Goal: Information Seeking & Learning: Find specific fact

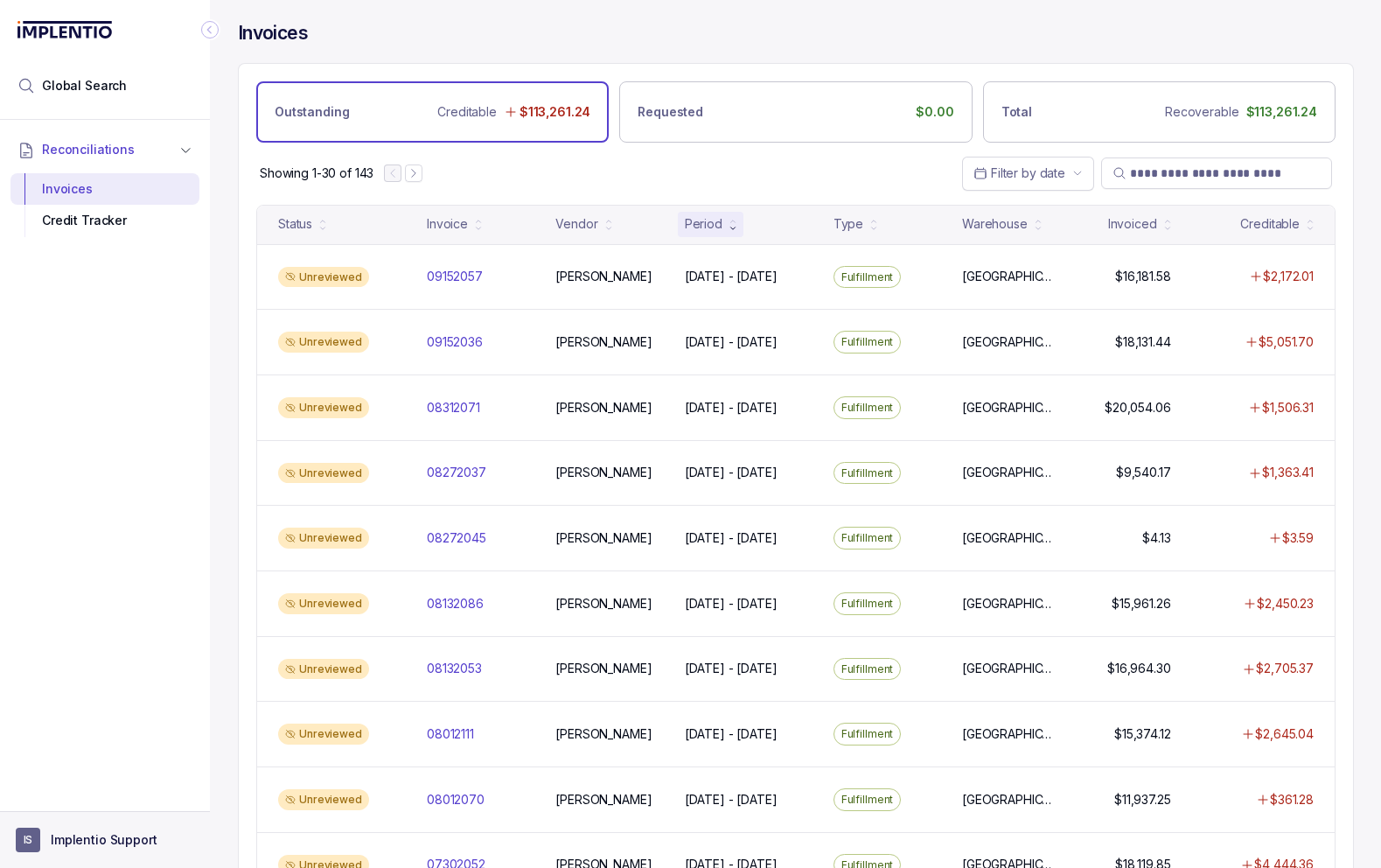
click at [82, 820] on aside "IS Implentio Support" at bounding box center [105, 839] width 210 height 57
click at [138, 837] on p "Implentio Support" at bounding box center [104, 840] width 107 height 18
click at [104, 799] on p "Logout" at bounding box center [115, 801] width 145 height 18
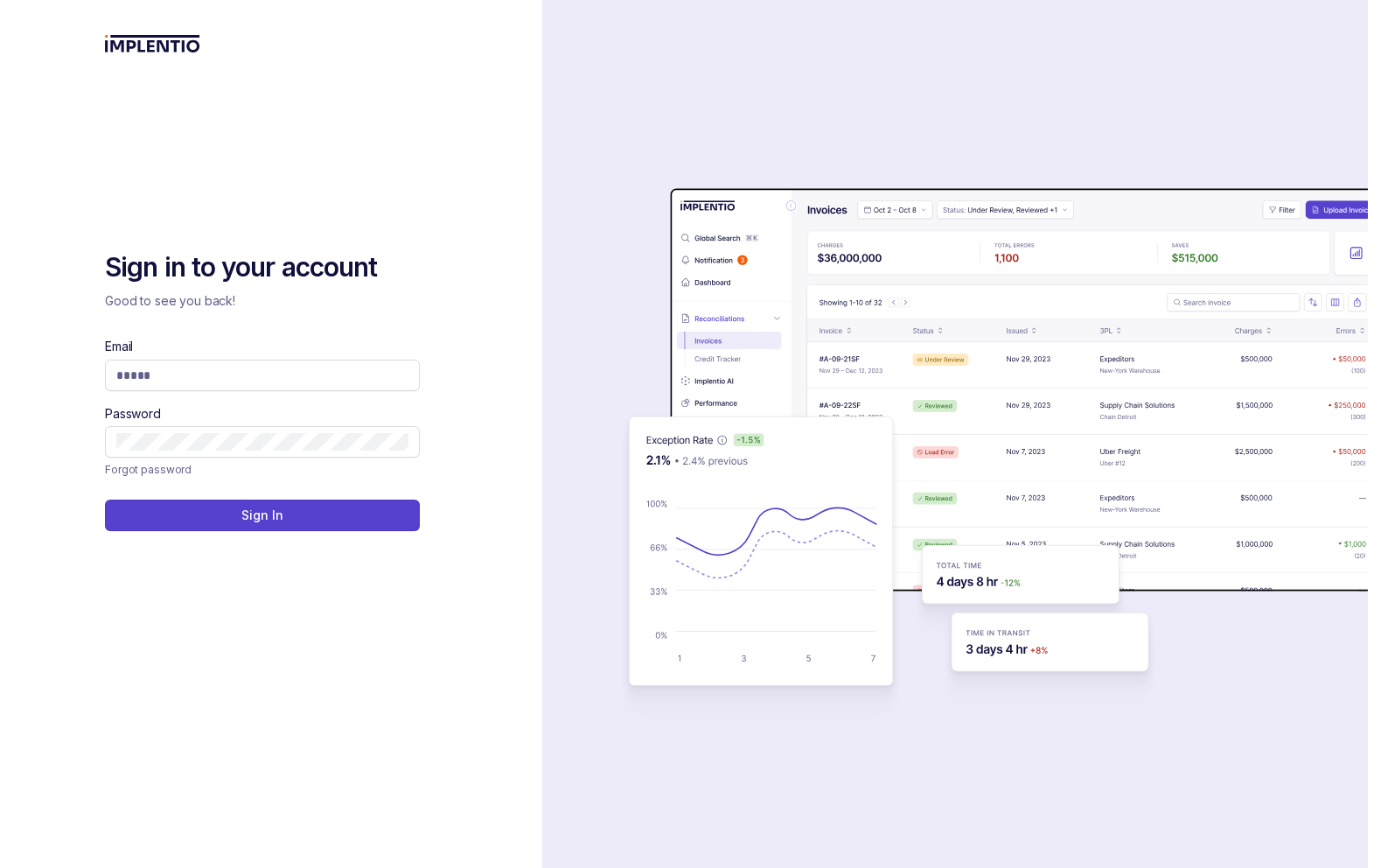
click at [0, 867] on com-1password-button at bounding box center [0, 868] width 0 height 0
type input "**********"
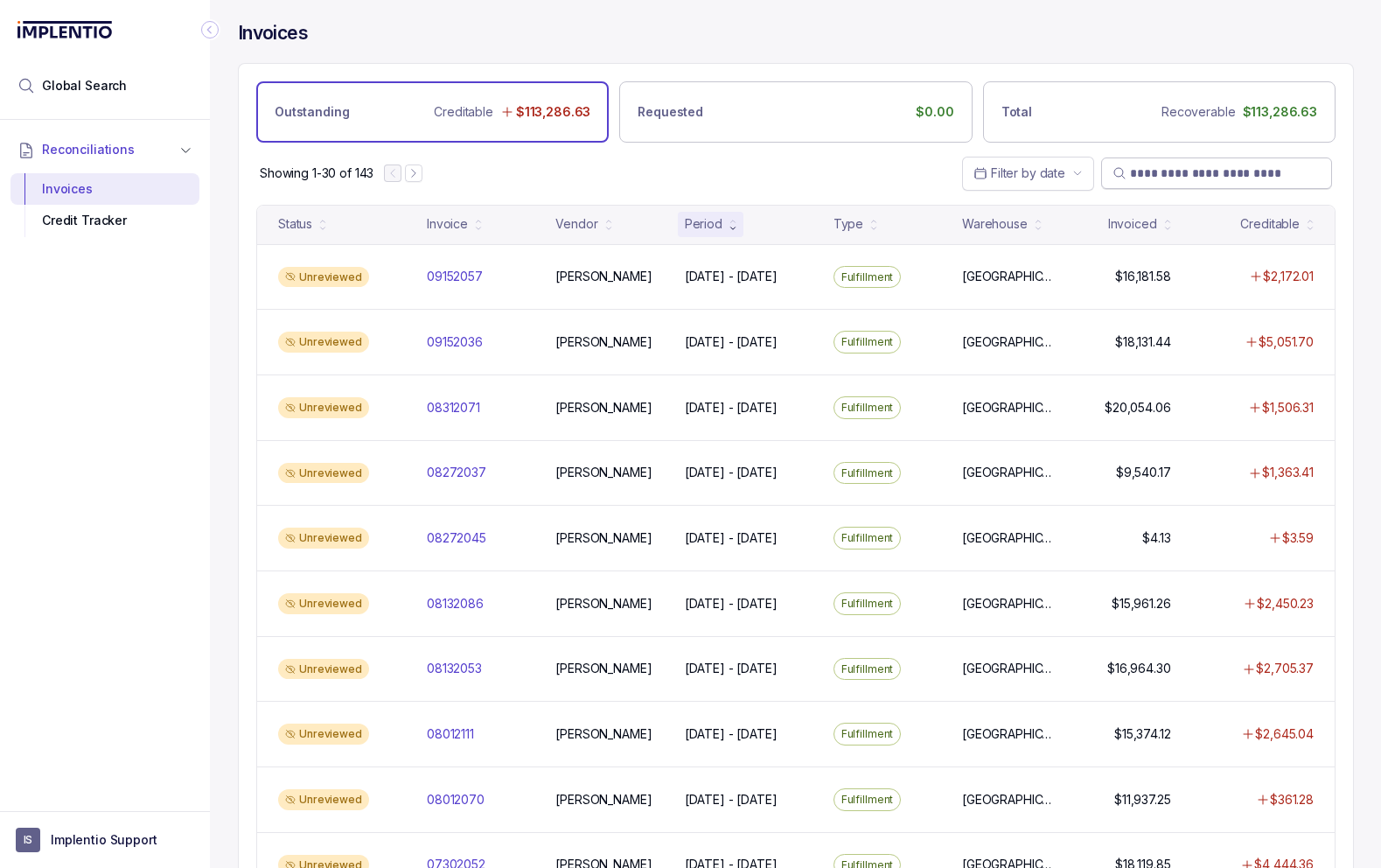
click at [1163, 172] on input "search" at bounding box center [1225, 172] width 190 height 18
click at [113, 93] on span "Global Search" at bounding box center [84, 85] width 85 height 18
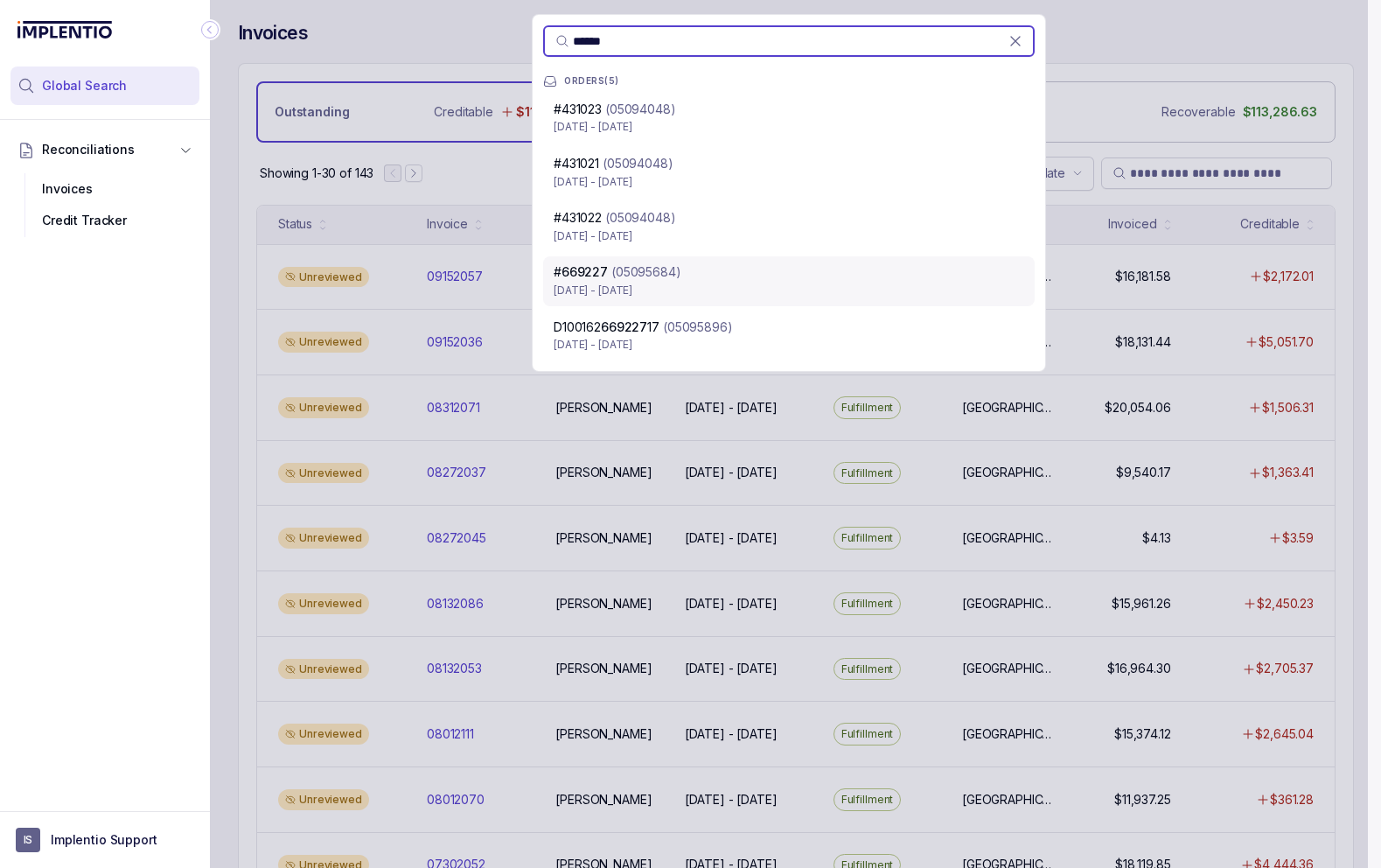
type input "******"
click at [712, 292] on p "[DATE] - [DATE]" at bounding box center [789, 290] width 471 height 18
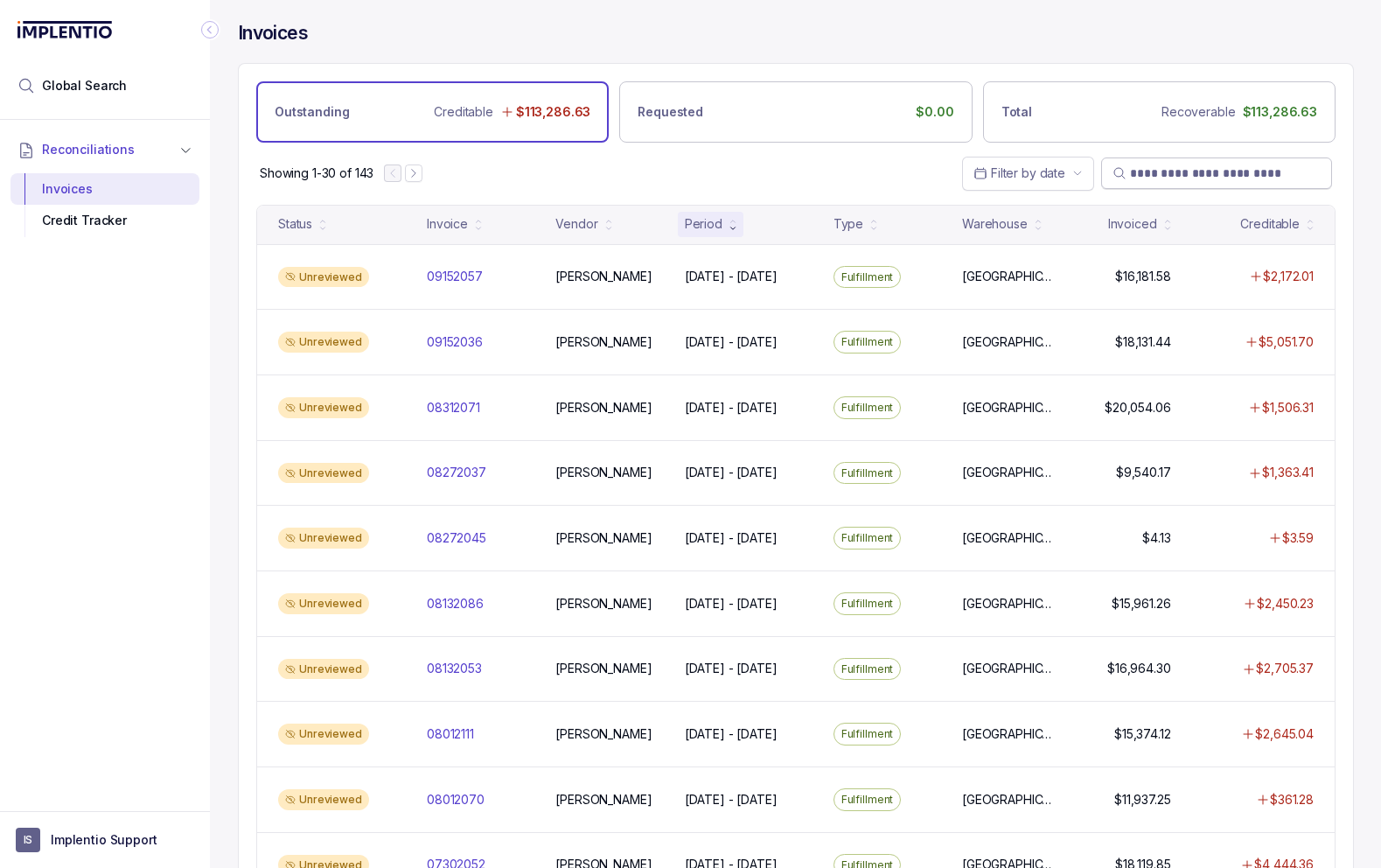
click at [1172, 172] on input "search" at bounding box center [1225, 172] width 190 height 18
click at [61, 184] on div "Invoices" at bounding box center [105, 189] width 161 height 32
click at [1204, 172] on input "search" at bounding box center [1225, 172] width 190 height 18
click at [148, 94] on li "Global Search" at bounding box center [105, 85] width 189 height 38
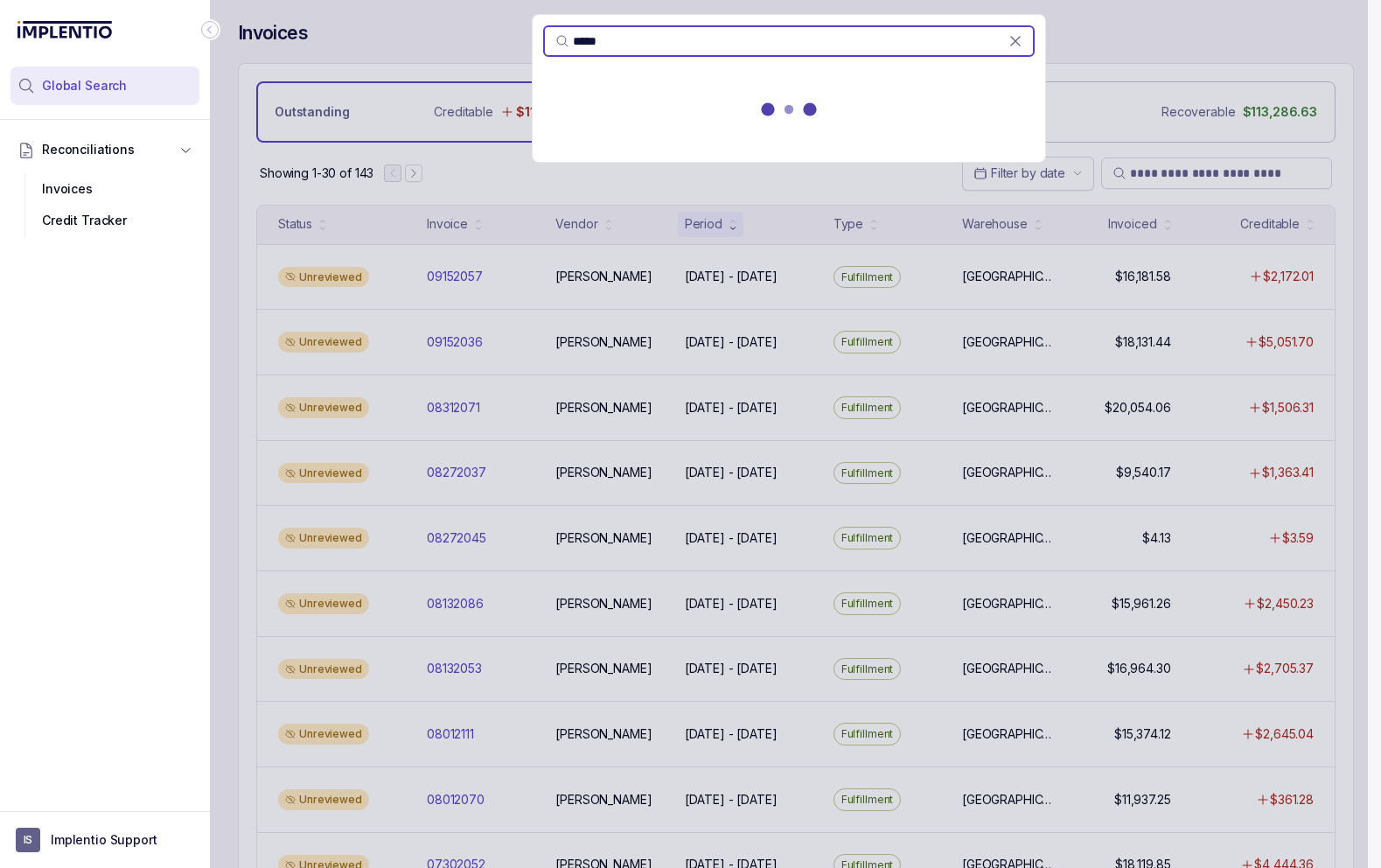
type input "******"
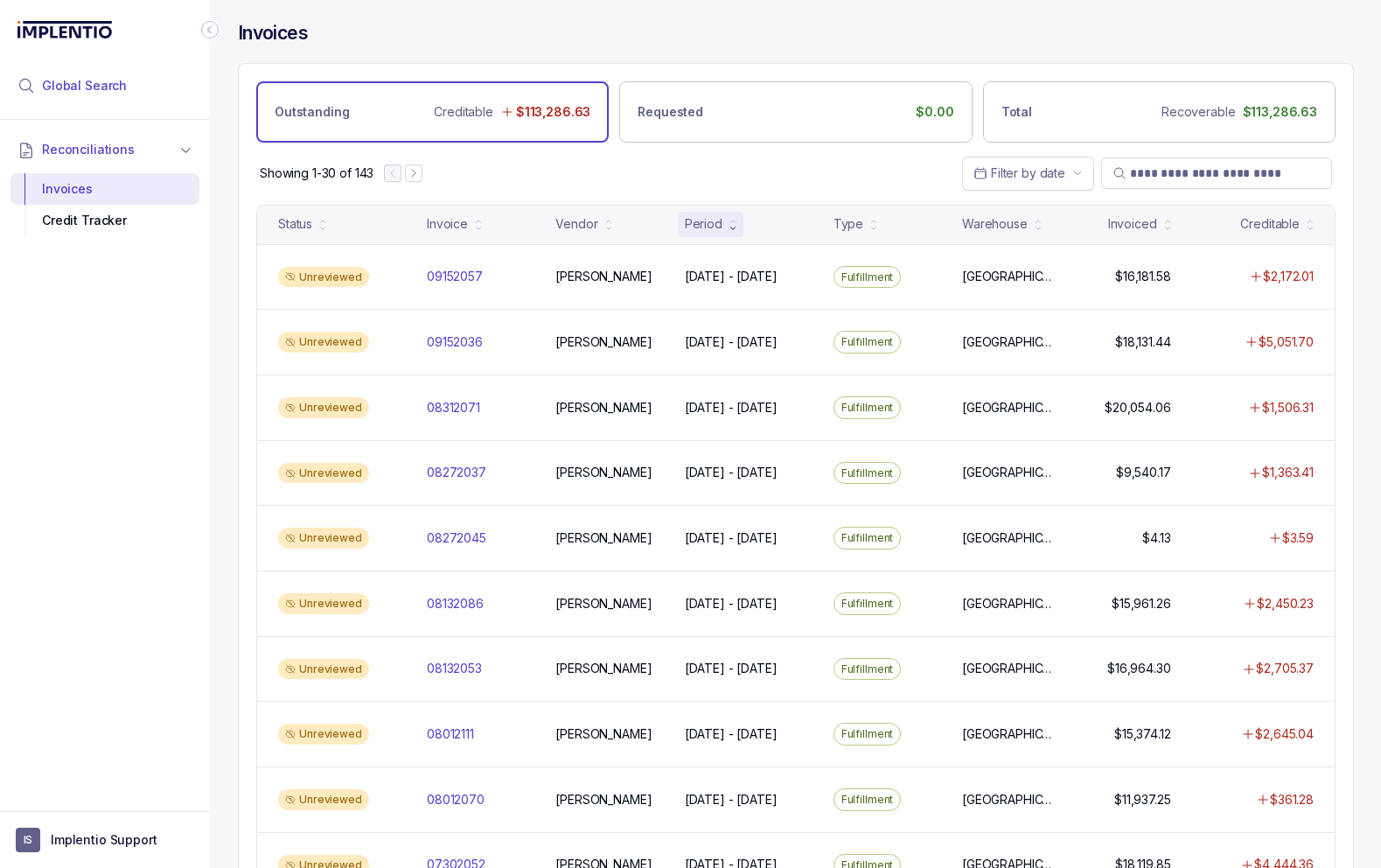
click at [126, 89] on li "Global Search" at bounding box center [105, 85] width 189 height 38
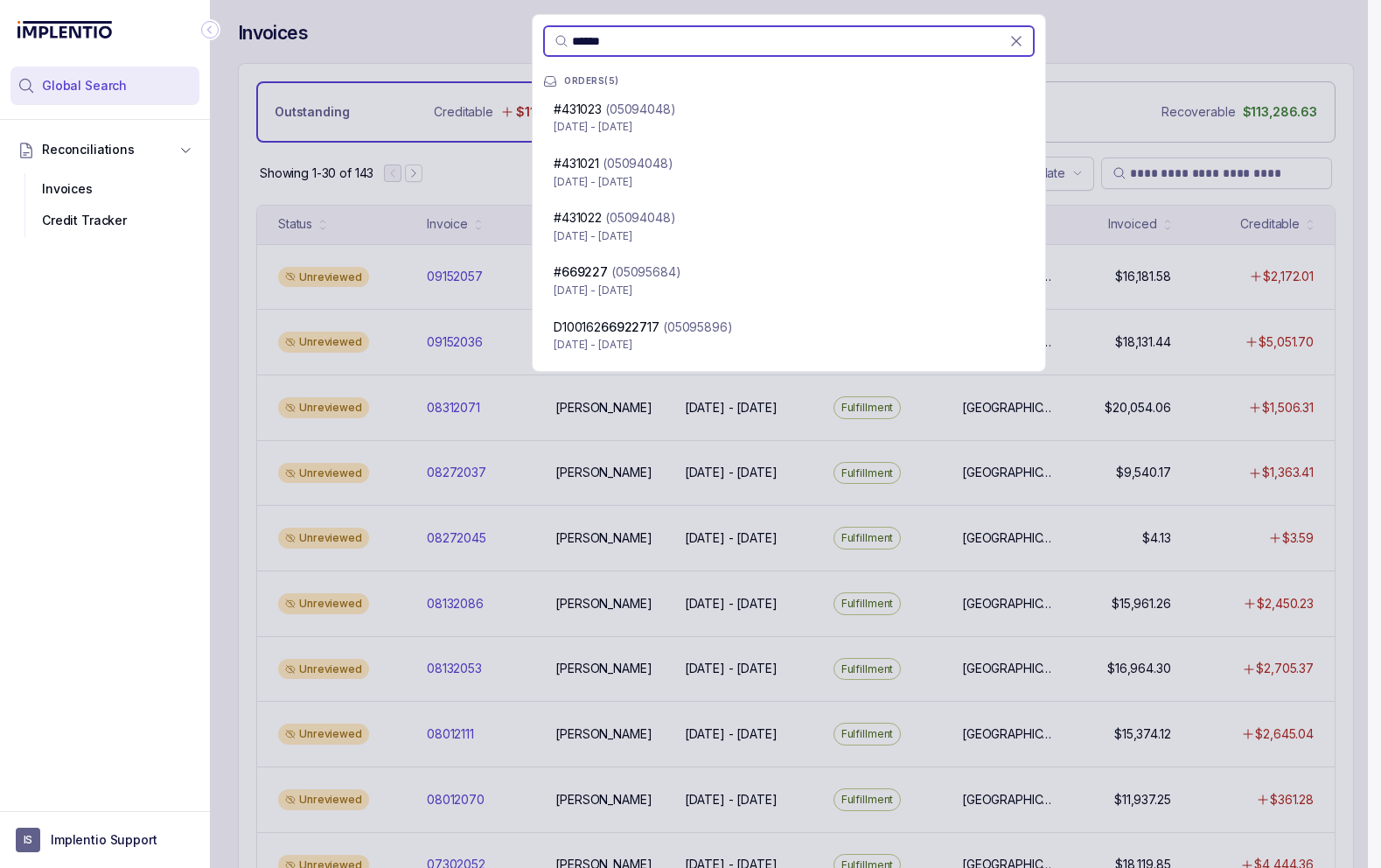
type input "******"
click at [1248, 166] on div "****** ORDERS ( 5 ) #431023 (05094048) Jul 29 - Jul 29, 2024 #431021 (05094048)…" at bounding box center [789, 434] width 1159 height 868
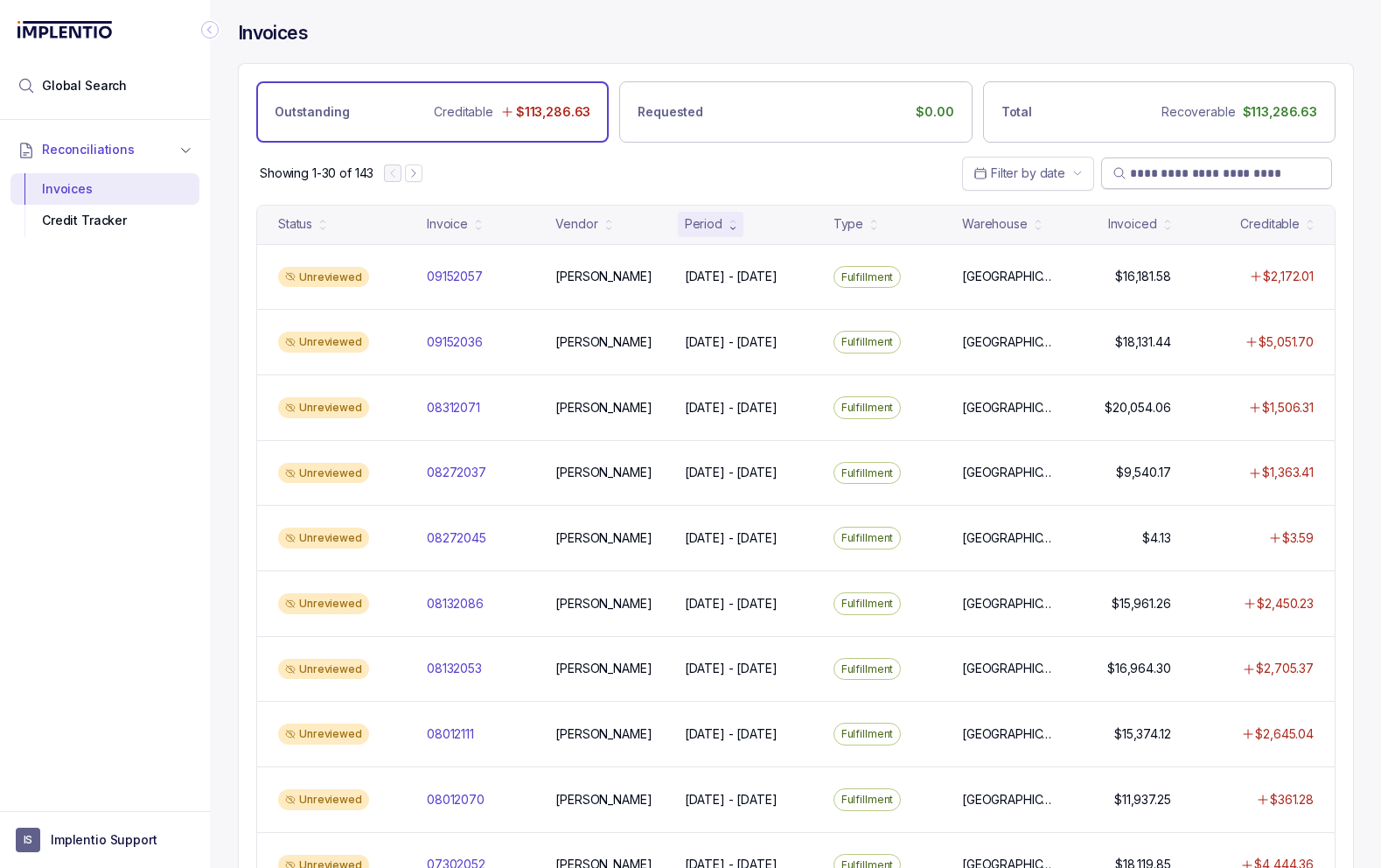
click at [1231, 169] on input "search" at bounding box center [1225, 172] width 190 height 18
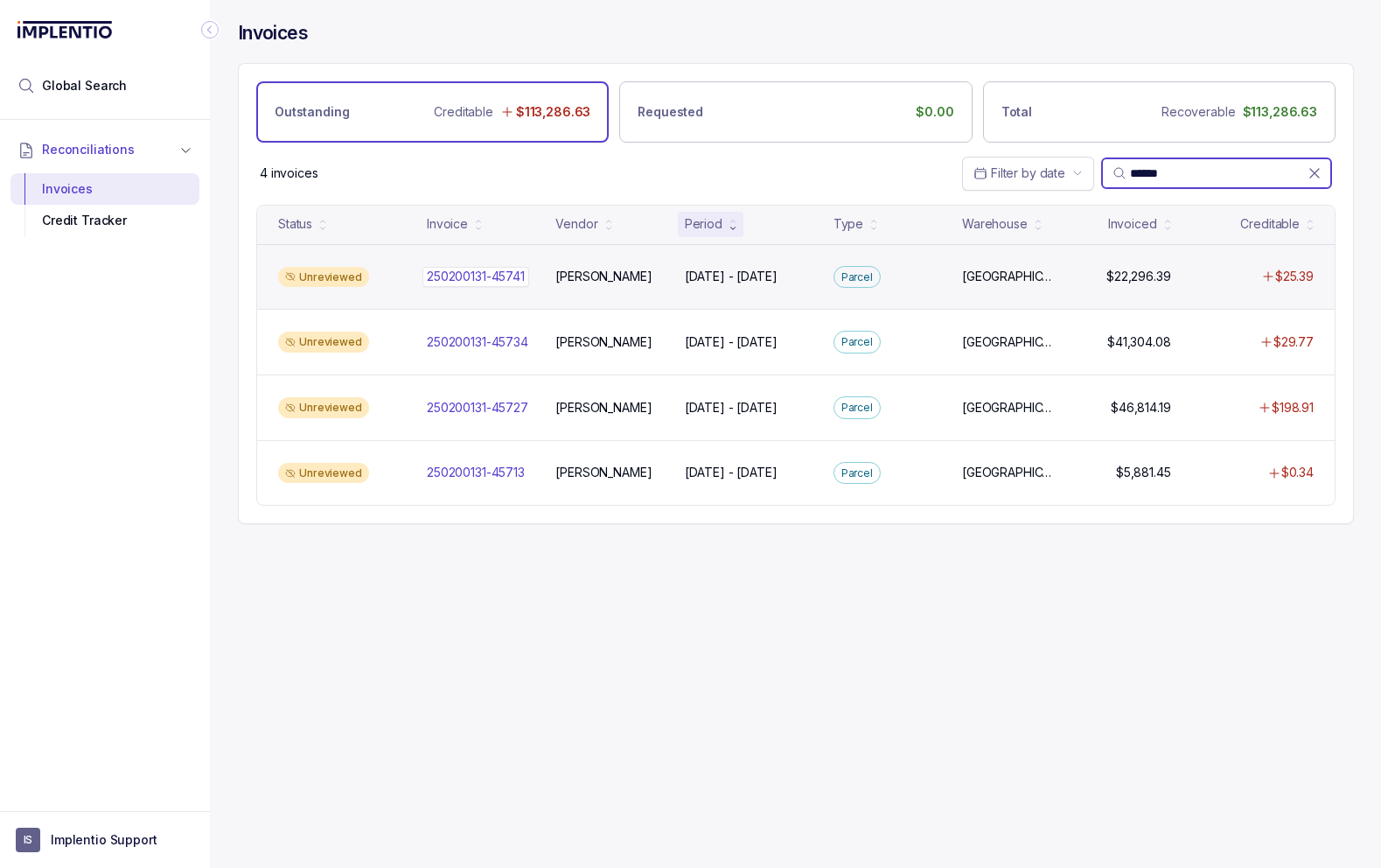
type input "******"
click at [518, 281] on p "250200131-45741" at bounding box center [476, 277] width 107 height 20
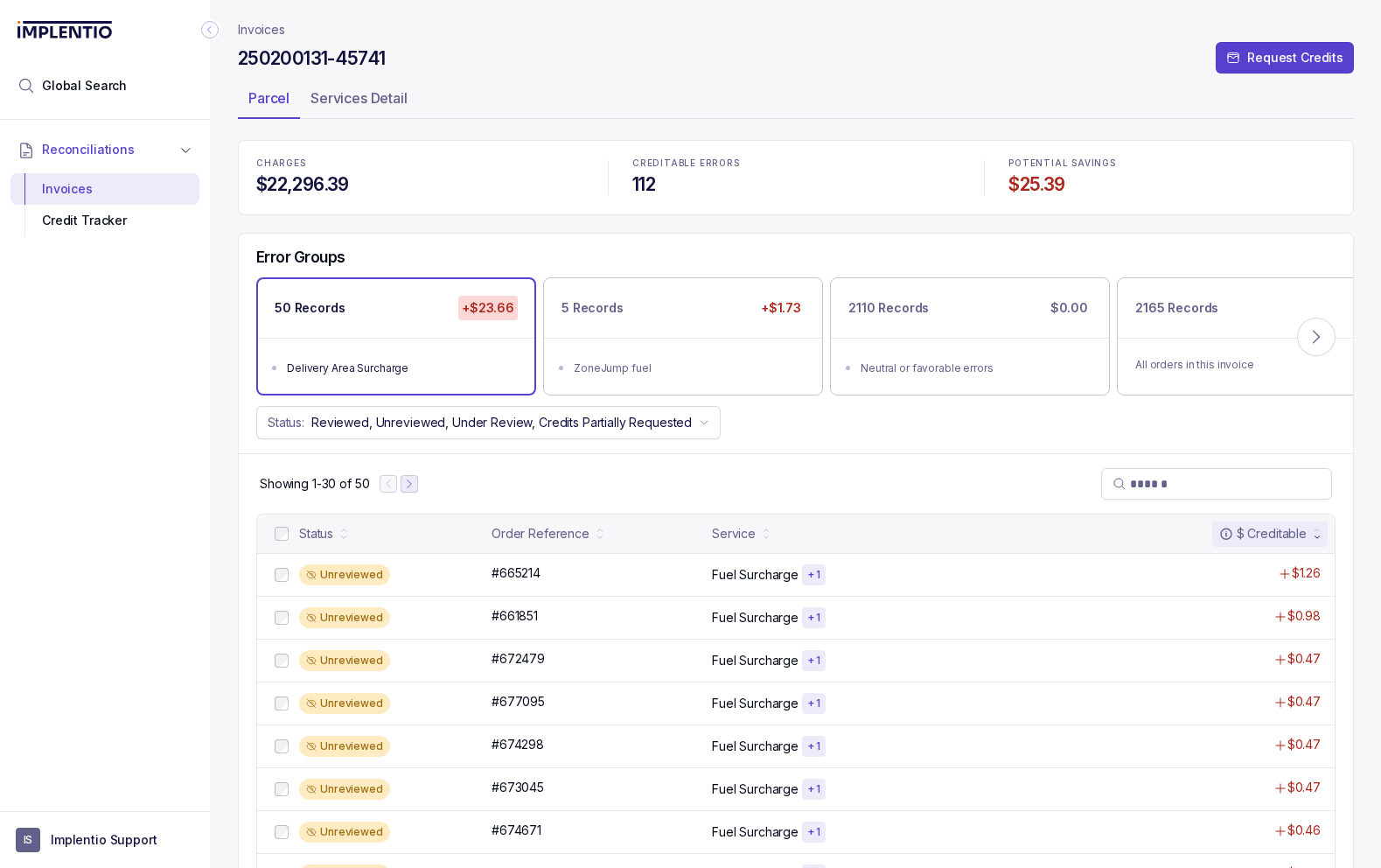
click at [411, 478] on icon "Next Page" at bounding box center [409, 484] width 12 height 12
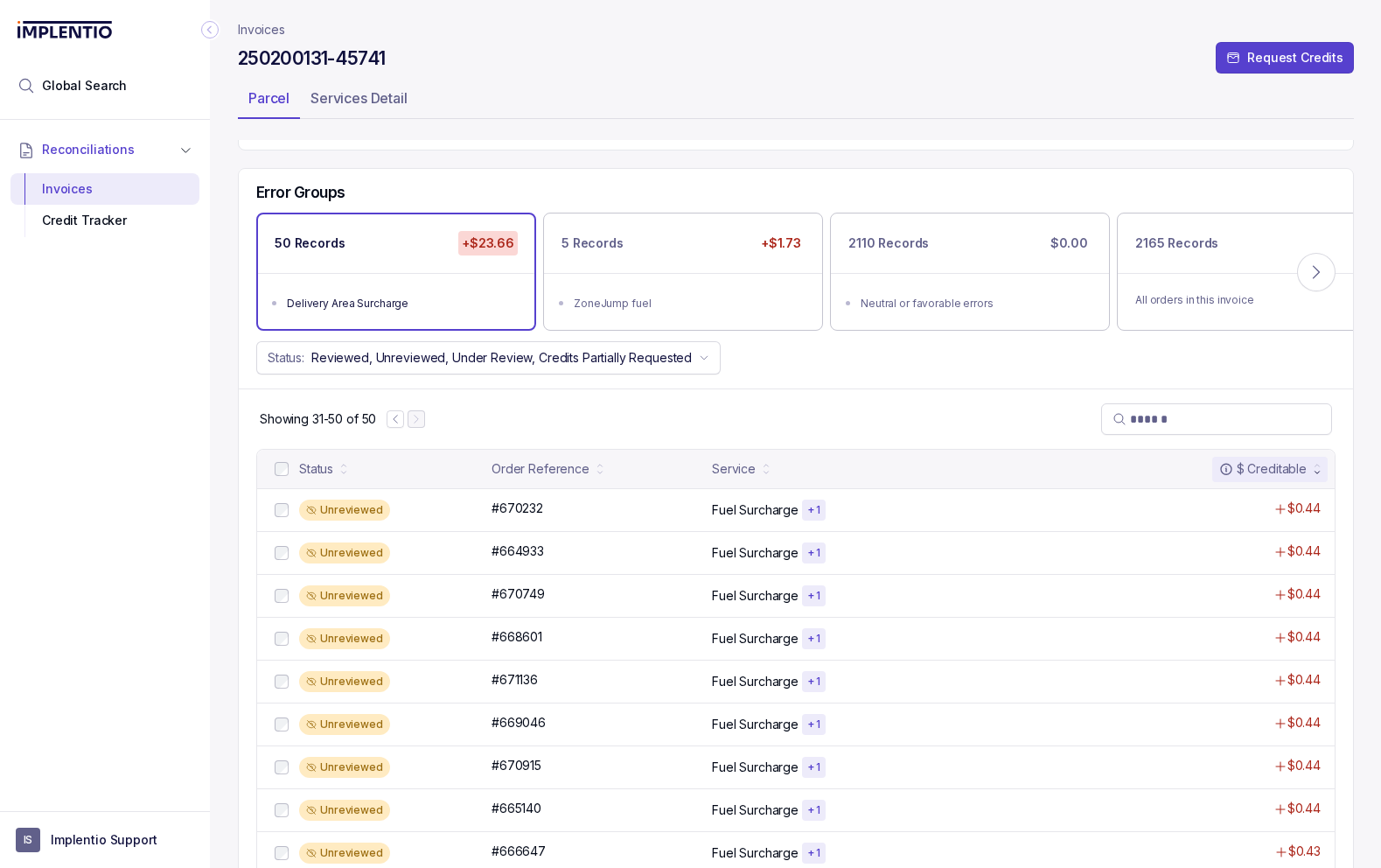
scroll to position [61, 0]
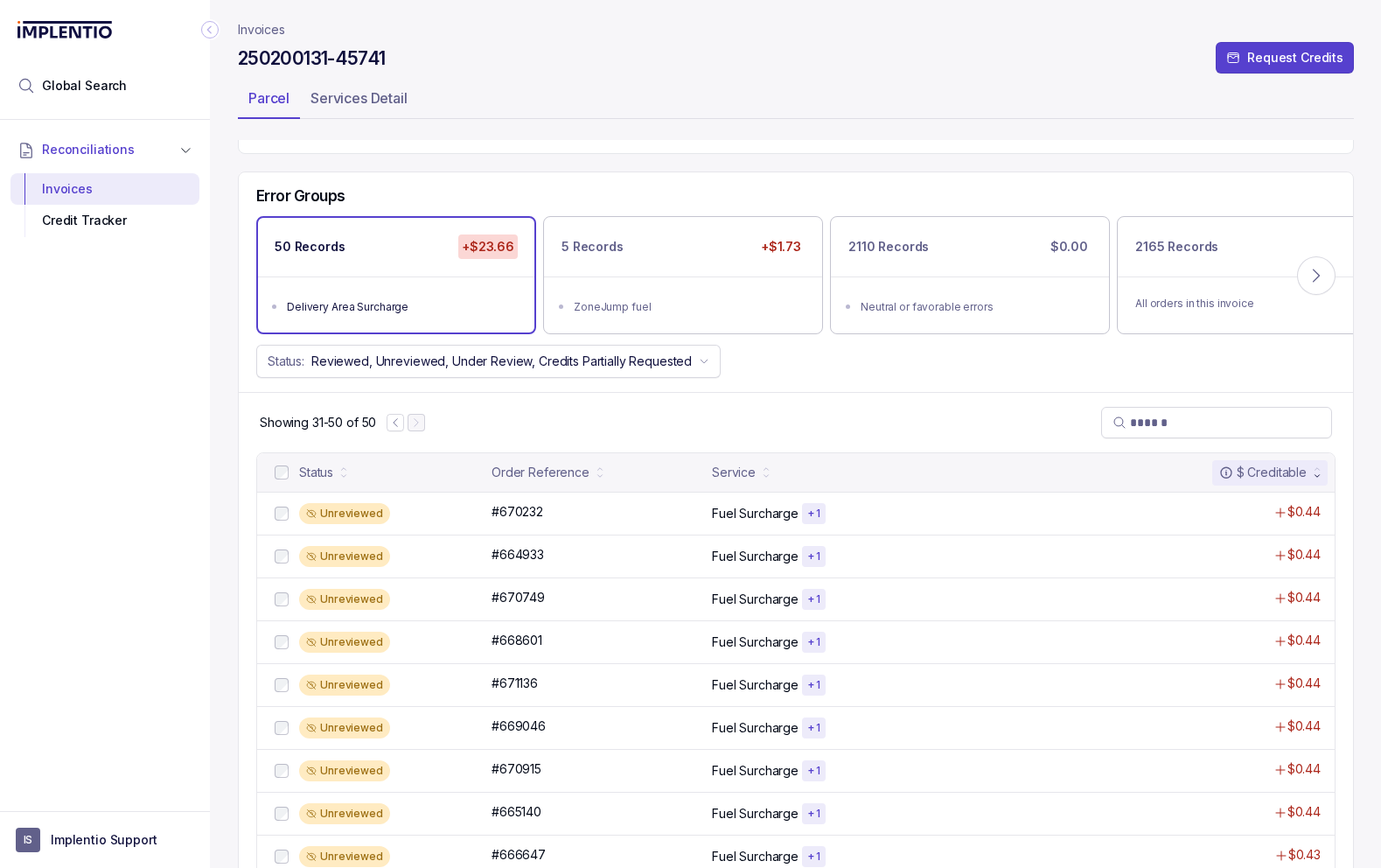
click at [418, 415] on div at bounding box center [405, 422] width 38 height 18
click at [247, 21] on p "Invoices" at bounding box center [262, 29] width 47 height 18
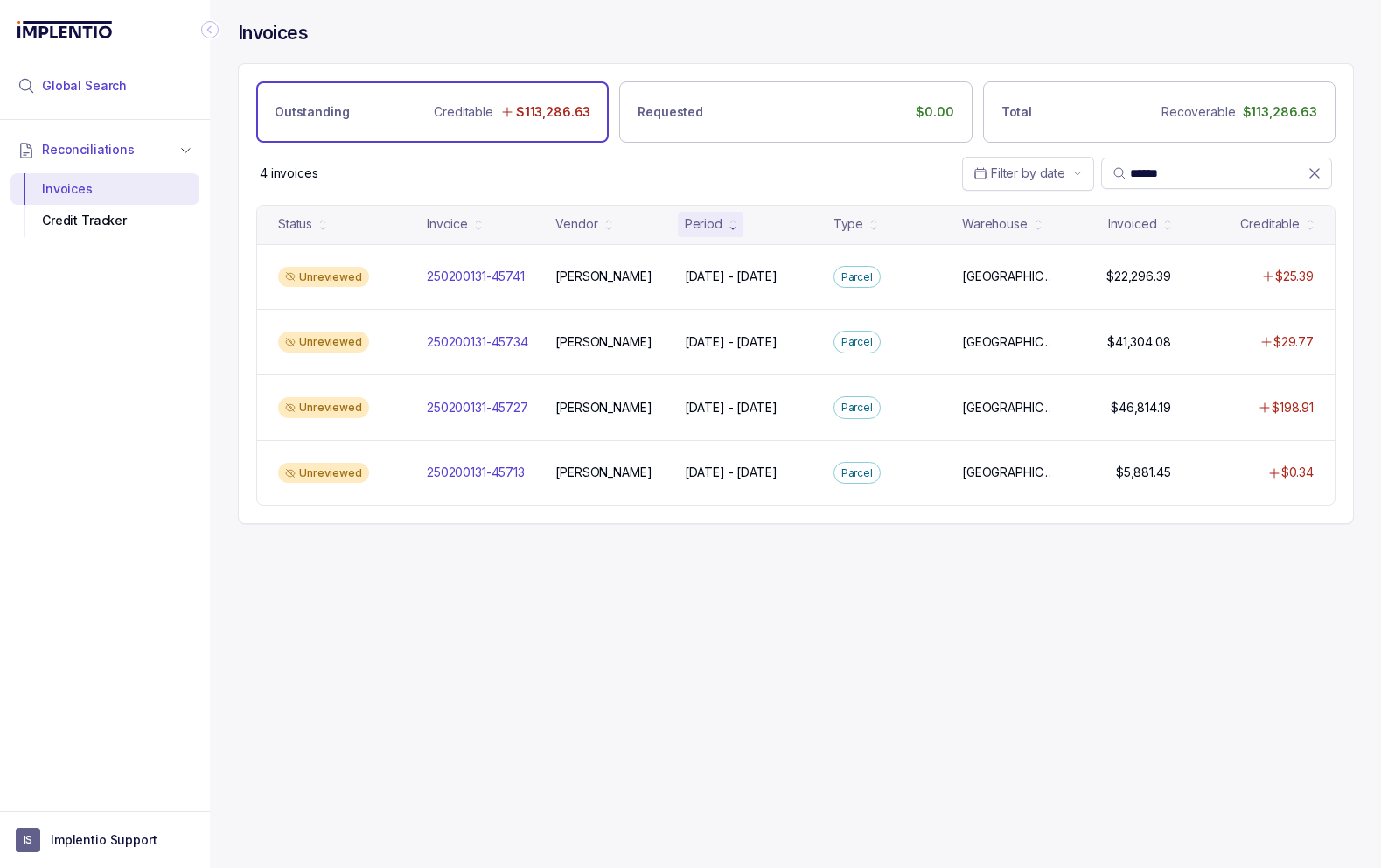
click at [98, 81] on span "Global Search" at bounding box center [84, 85] width 85 height 18
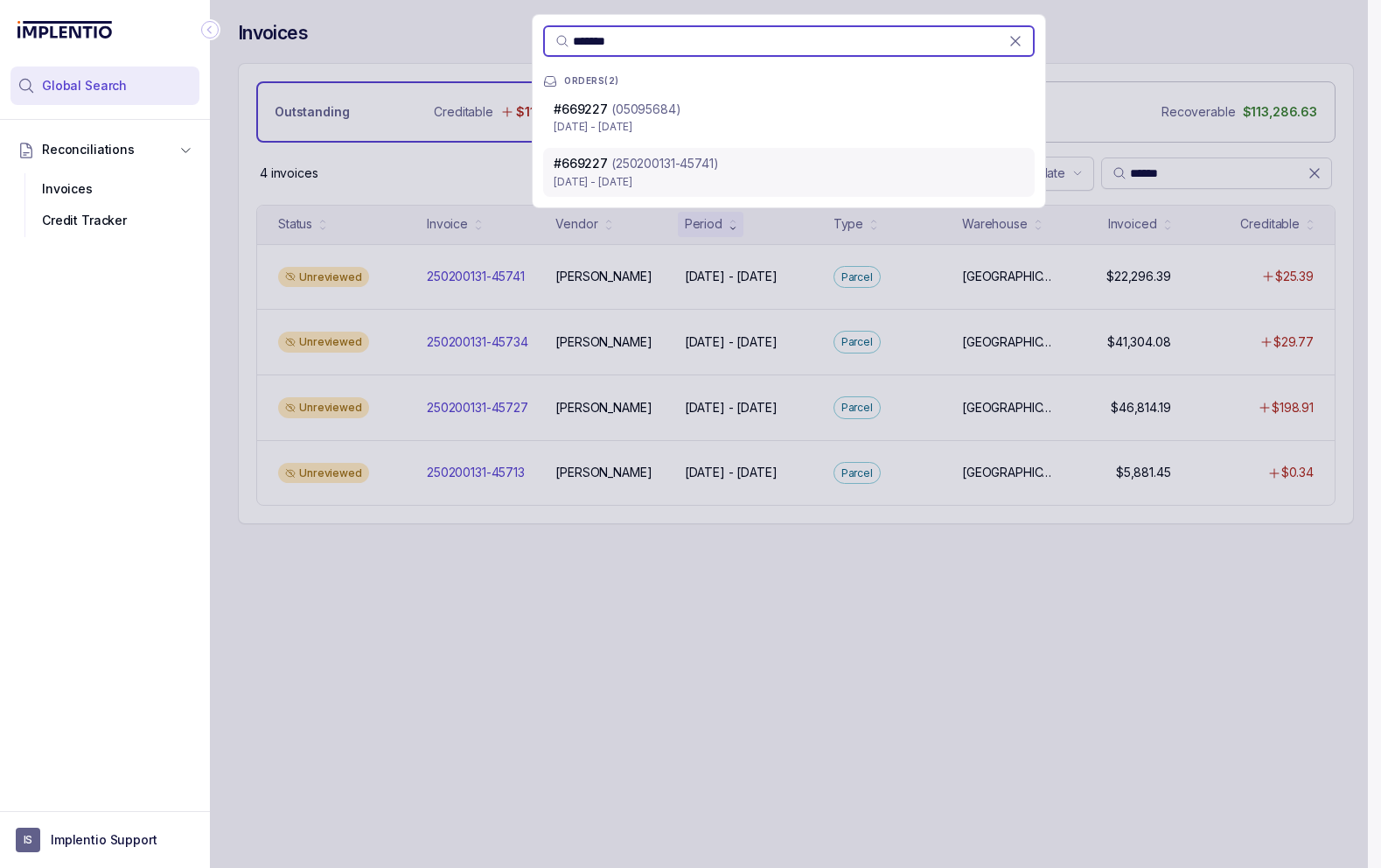
type input "*******"
click at [676, 158] on p "(250200131-45741)" at bounding box center [665, 163] width 108 height 18
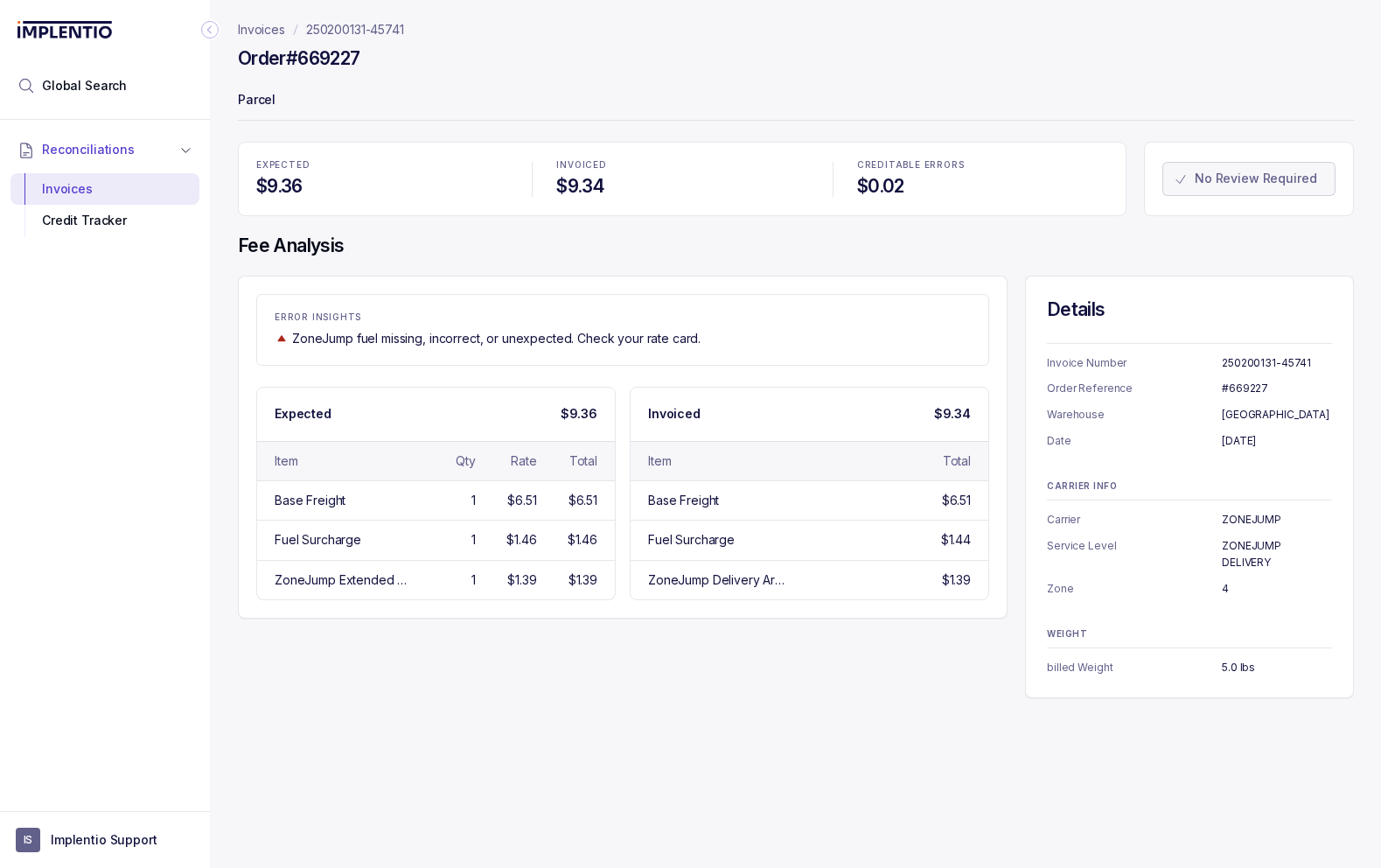
click at [362, 25] on p "250200131-45741" at bounding box center [355, 29] width 98 height 18
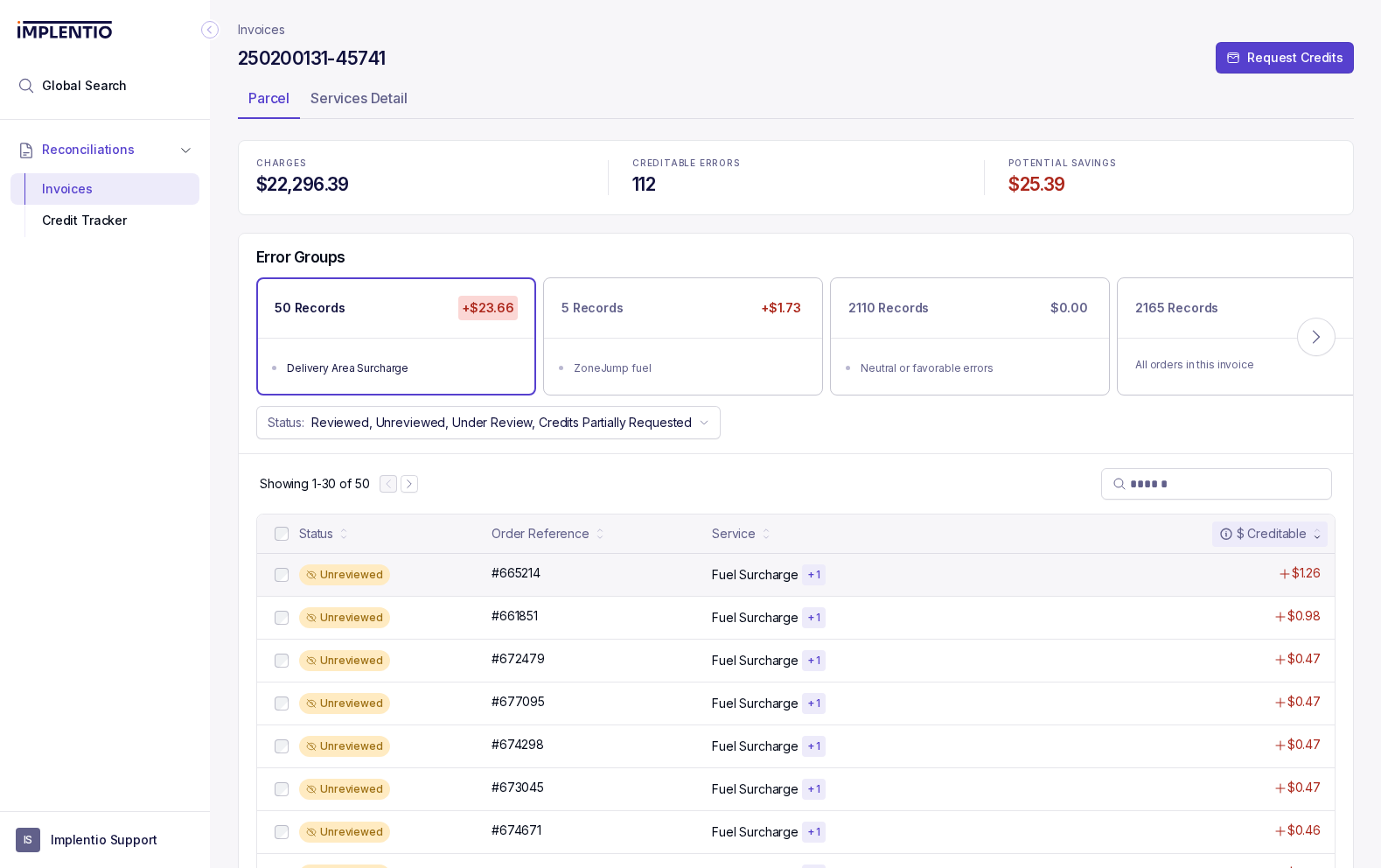
click at [767, 568] on p "Fuel Surcharge" at bounding box center [756, 575] width 86 height 18
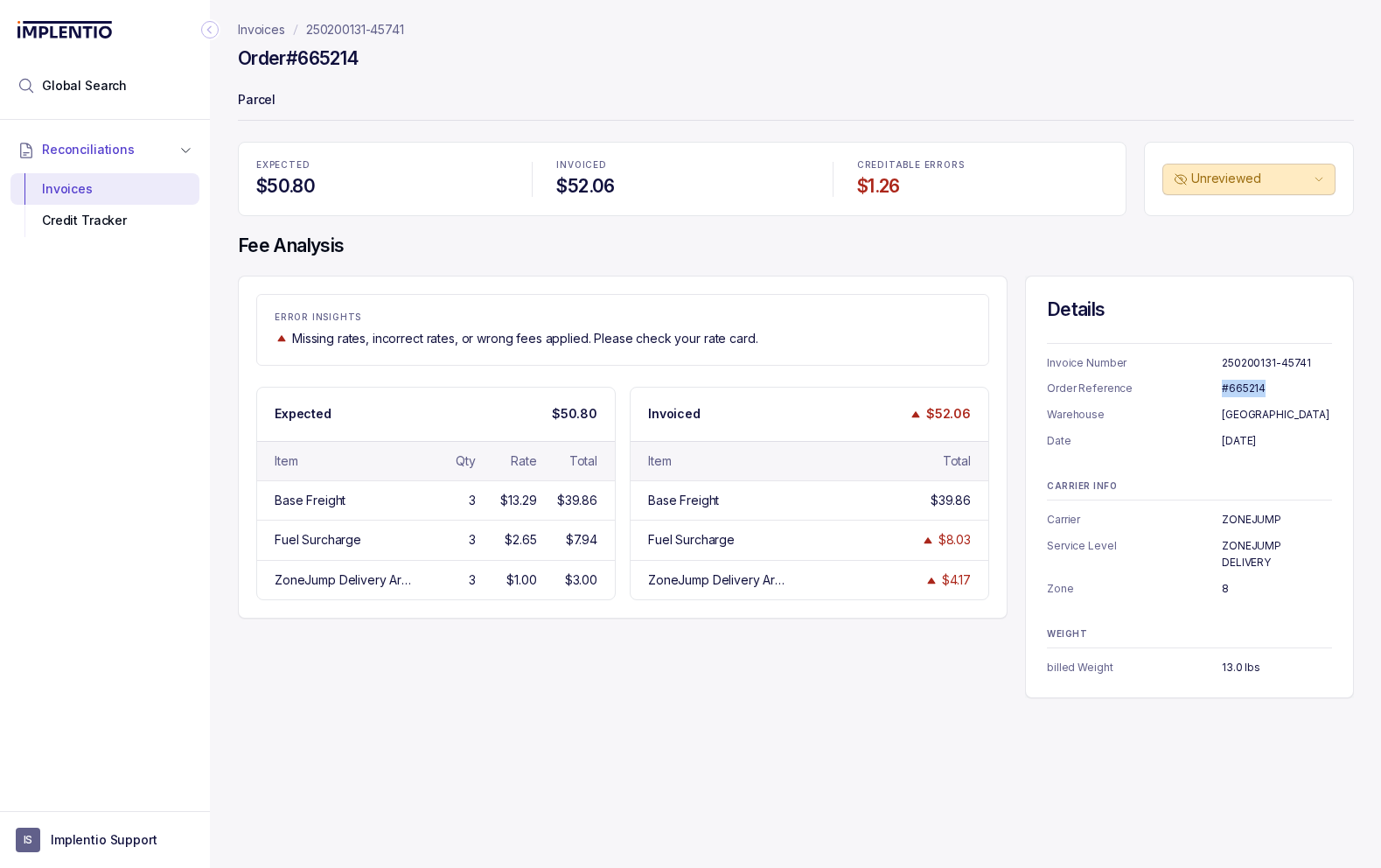
drag, startPoint x: 1224, startPoint y: 386, endPoint x: 1275, endPoint y: 382, distance: 51.2
click at [1275, 382] on p "#665214" at bounding box center [1278, 388] width 111 height 18
click at [1238, 386] on p "#665214" at bounding box center [1278, 388] width 111 height 18
drag, startPoint x: 1231, startPoint y: 386, endPoint x: 1268, endPoint y: 385, distance: 37.0
click at [1268, 385] on p "#665214" at bounding box center [1278, 388] width 111 height 18
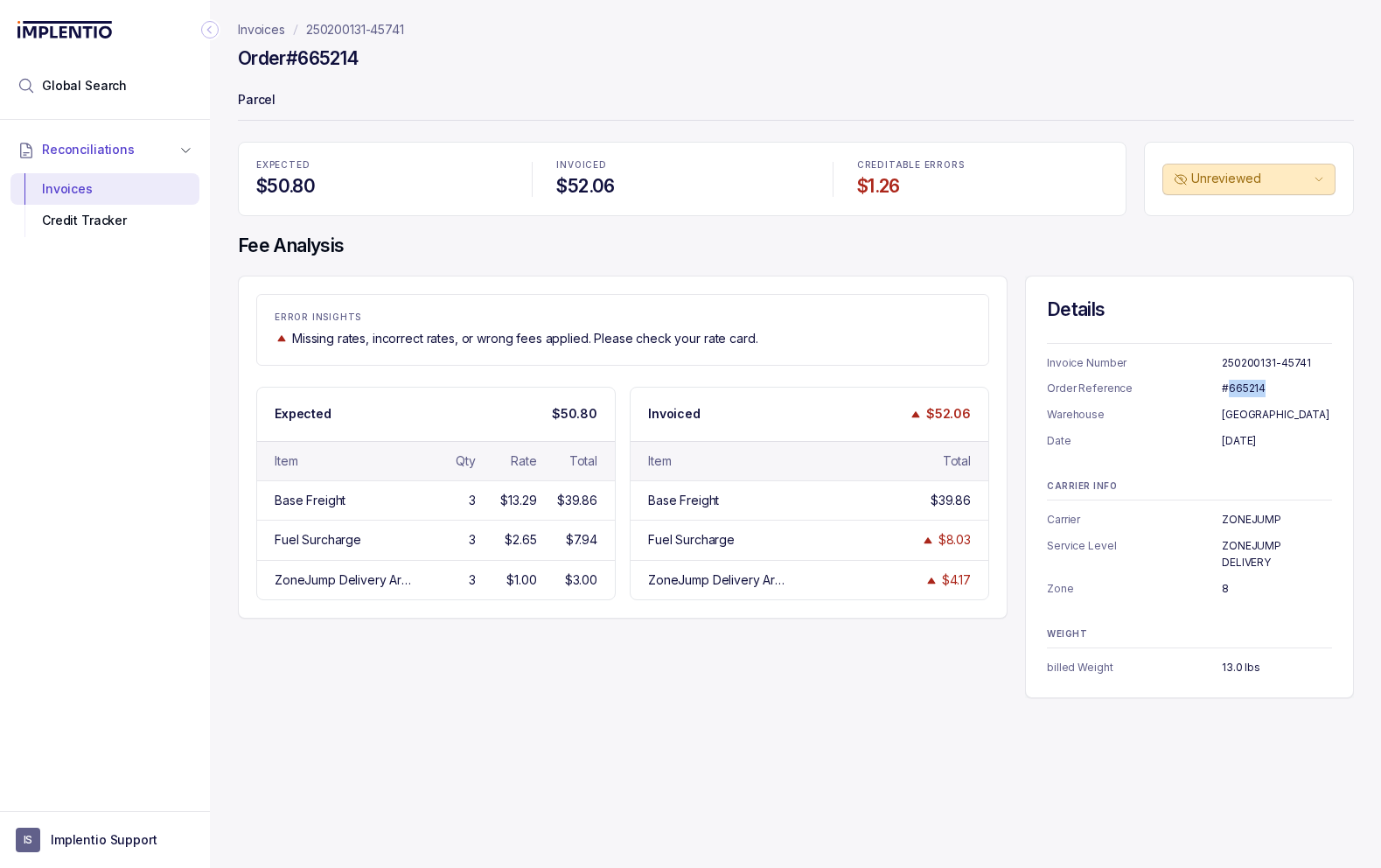
copy p "665214"
click at [215, 30] on icon "Collapse Icon" at bounding box center [210, 29] width 18 height 18
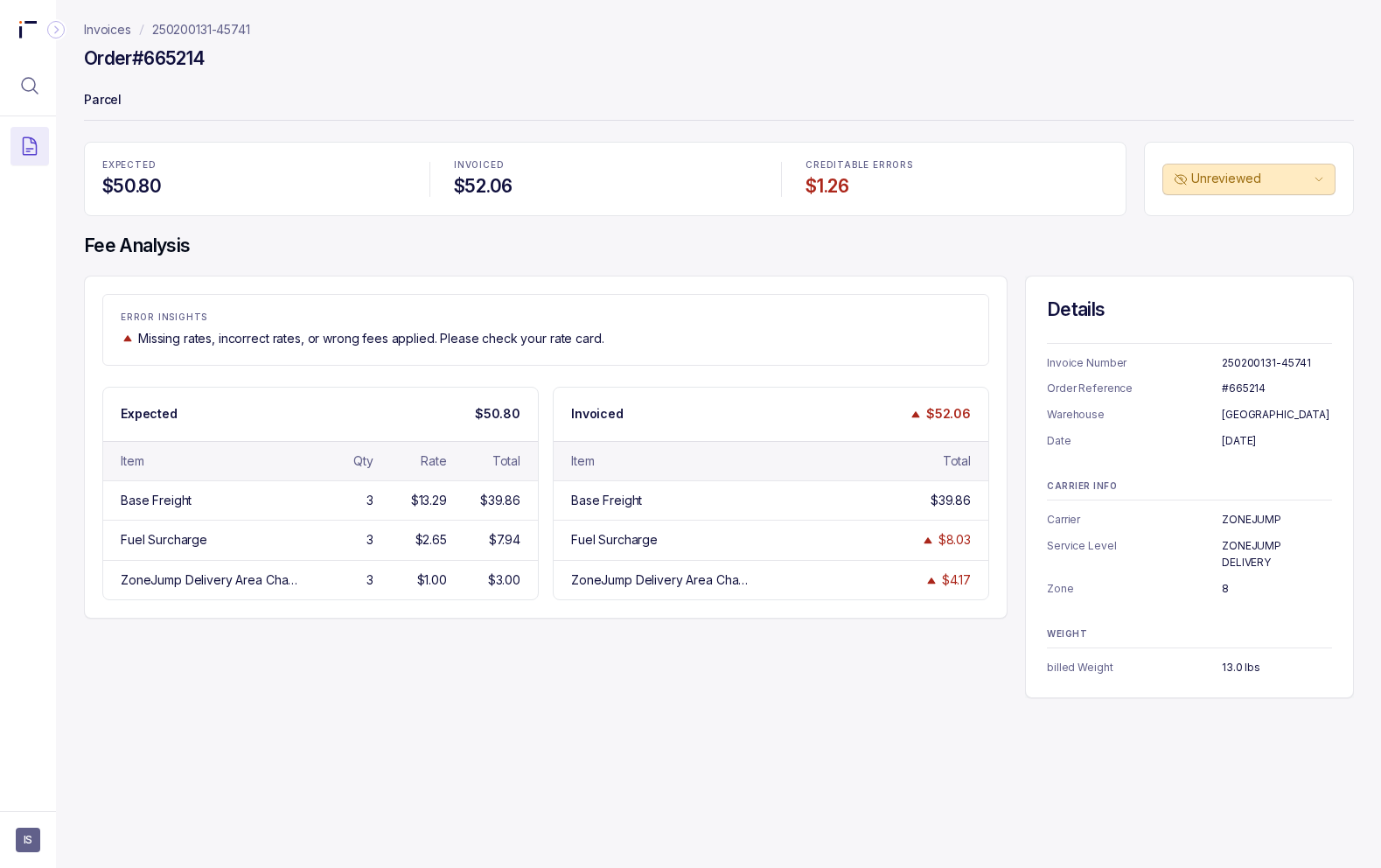
click at [198, 26] on p "250200131-45741" at bounding box center [201, 29] width 98 height 18
click at [121, 33] on p "Invoices" at bounding box center [108, 29] width 47 height 18
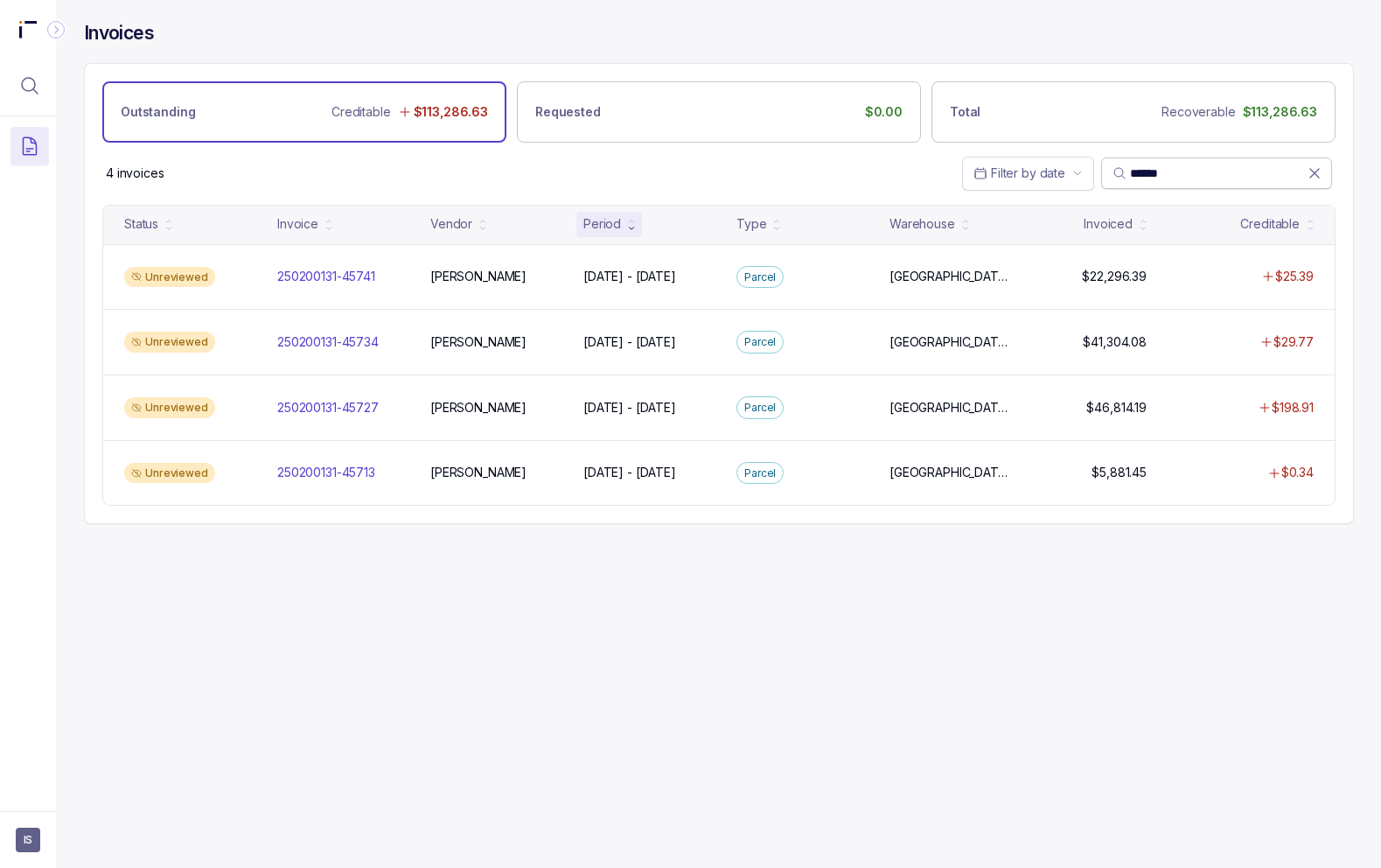
click at [1228, 175] on input "******" at bounding box center [1219, 172] width 177 height 18
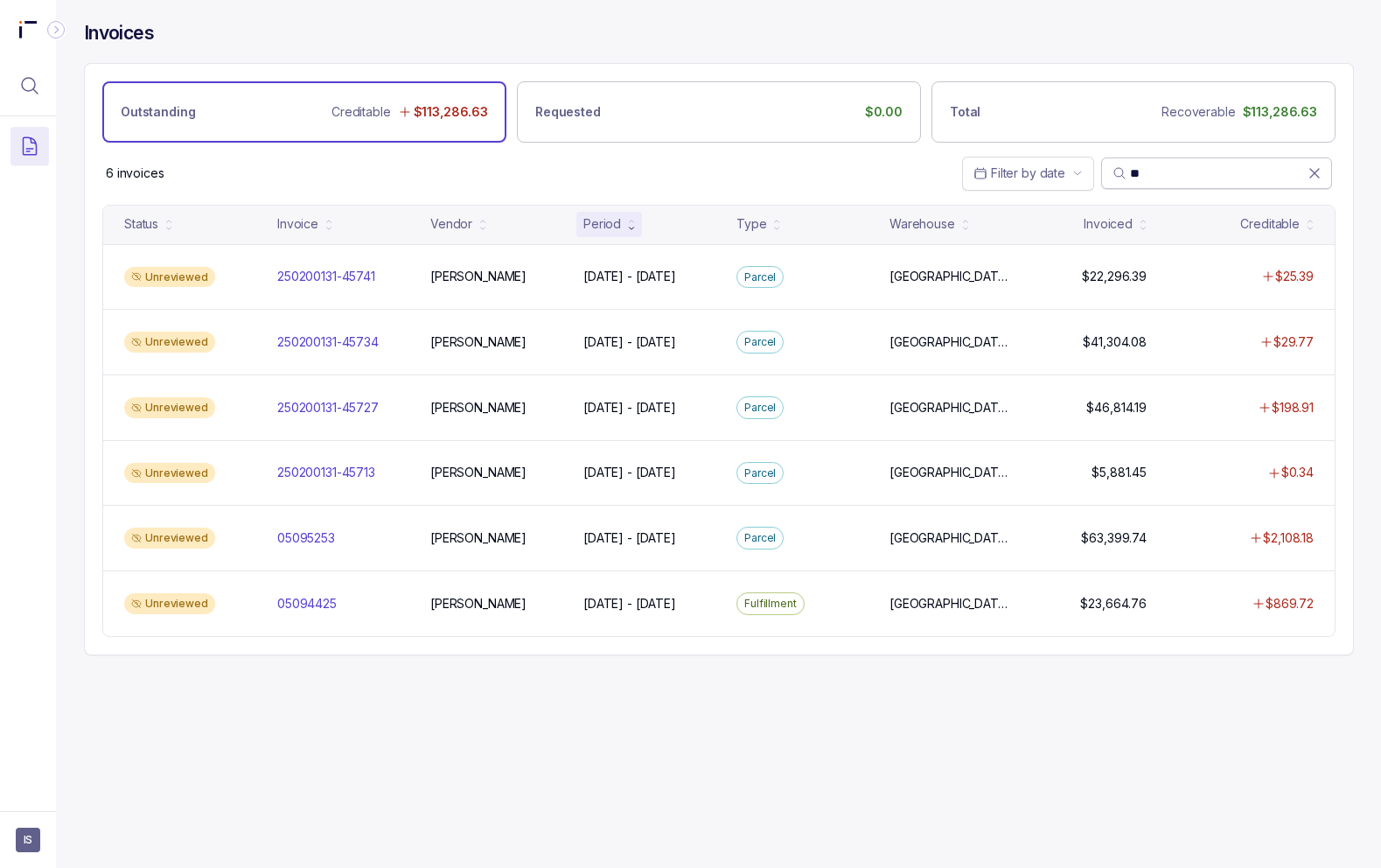
type input "*"
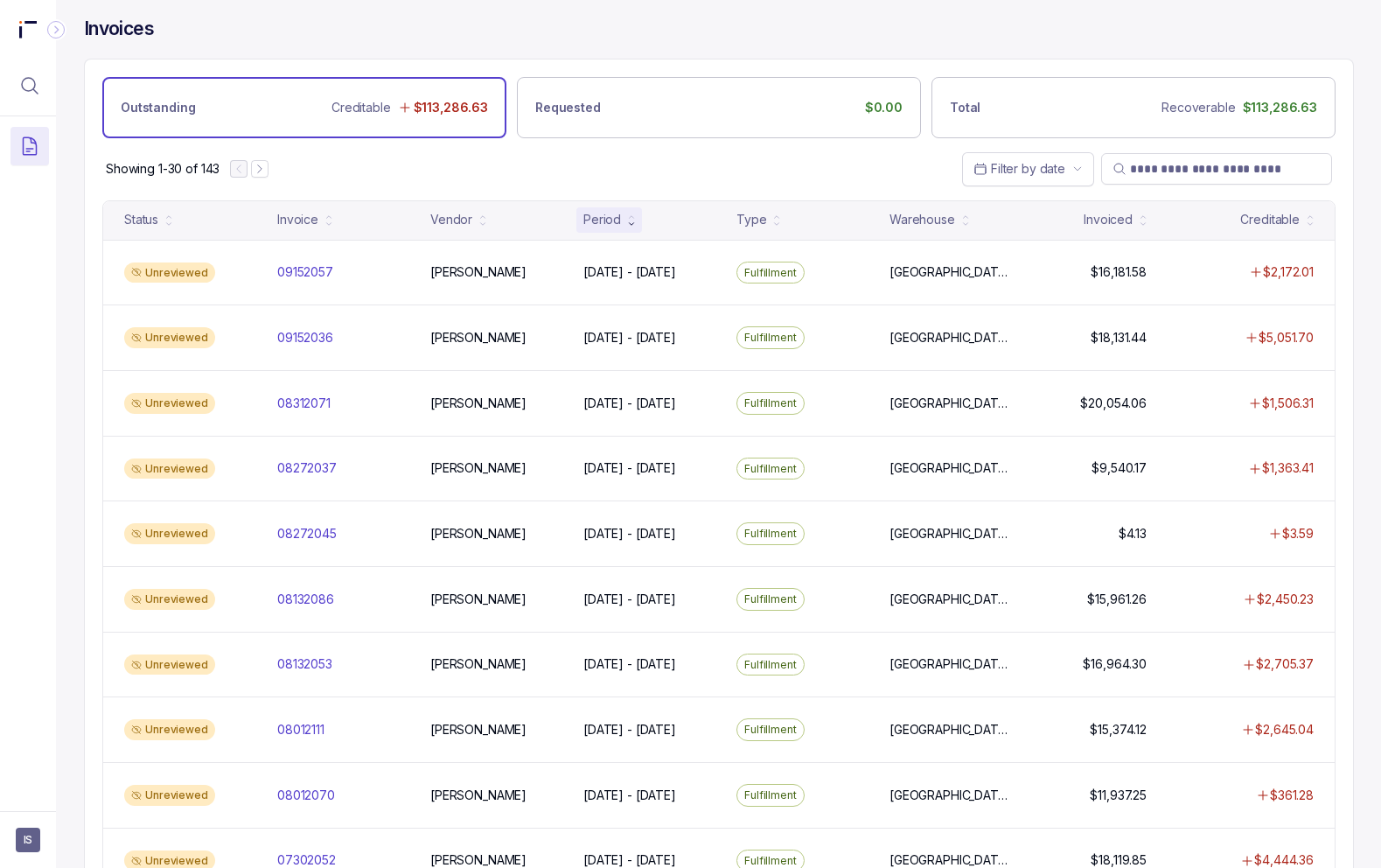
click at [344, 92] on div "Outstanding Creditable $113,286.63" at bounding box center [304, 107] width 404 height 61
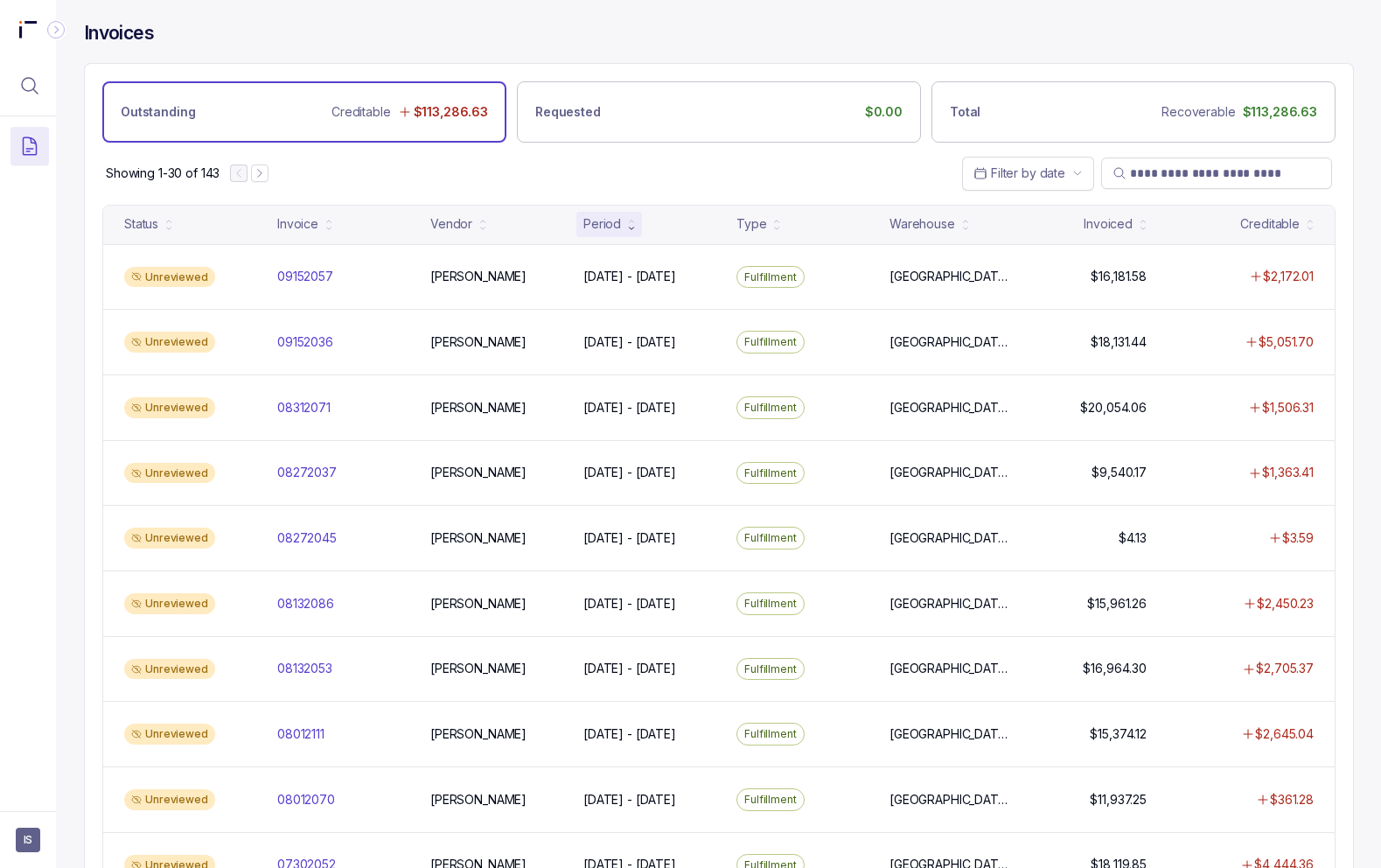
click at [63, 32] on icon "Collapse Icon" at bounding box center [55, 29] width 18 height 18
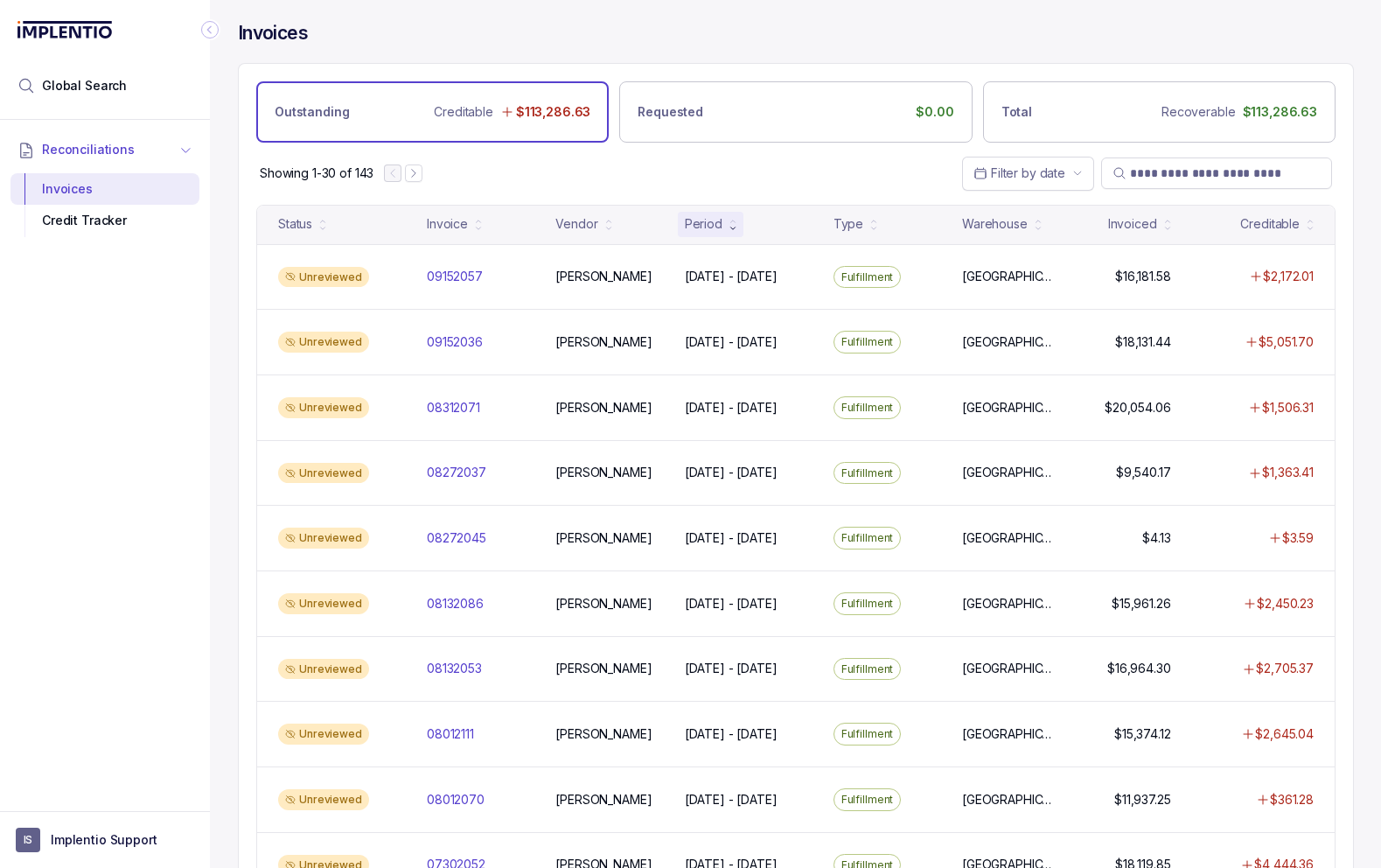
click at [107, 150] on span "Reconciliations" at bounding box center [88, 149] width 93 height 18
click at [107, 149] on span "Reconciliations" at bounding box center [88, 149] width 93 height 18
click at [1041, 163] on button "Filter by date" at bounding box center [1028, 172] width 132 height 33
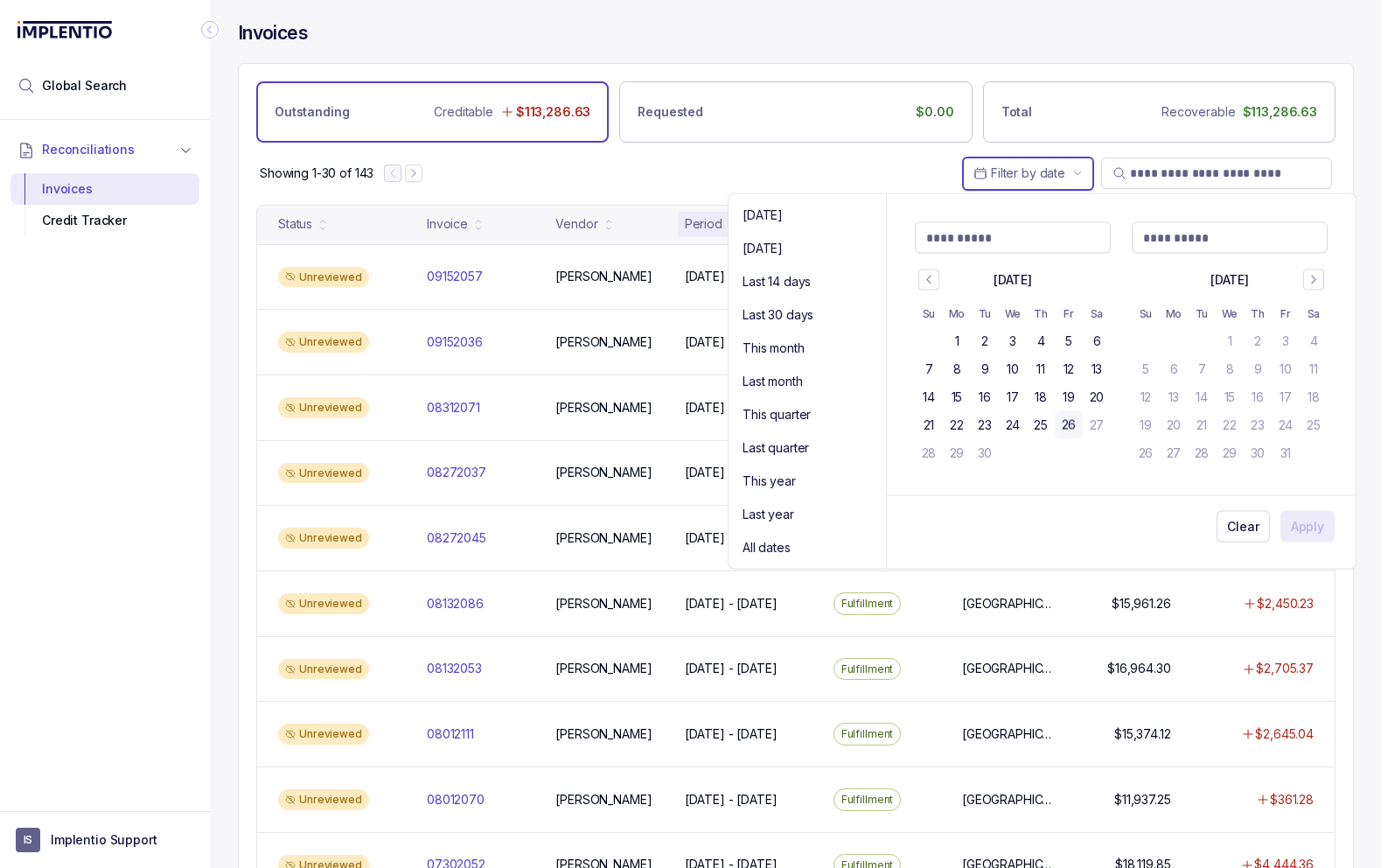
click at [1041, 168] on span "Filter by date" at bounding box center [1028, 172] width 74 height 15
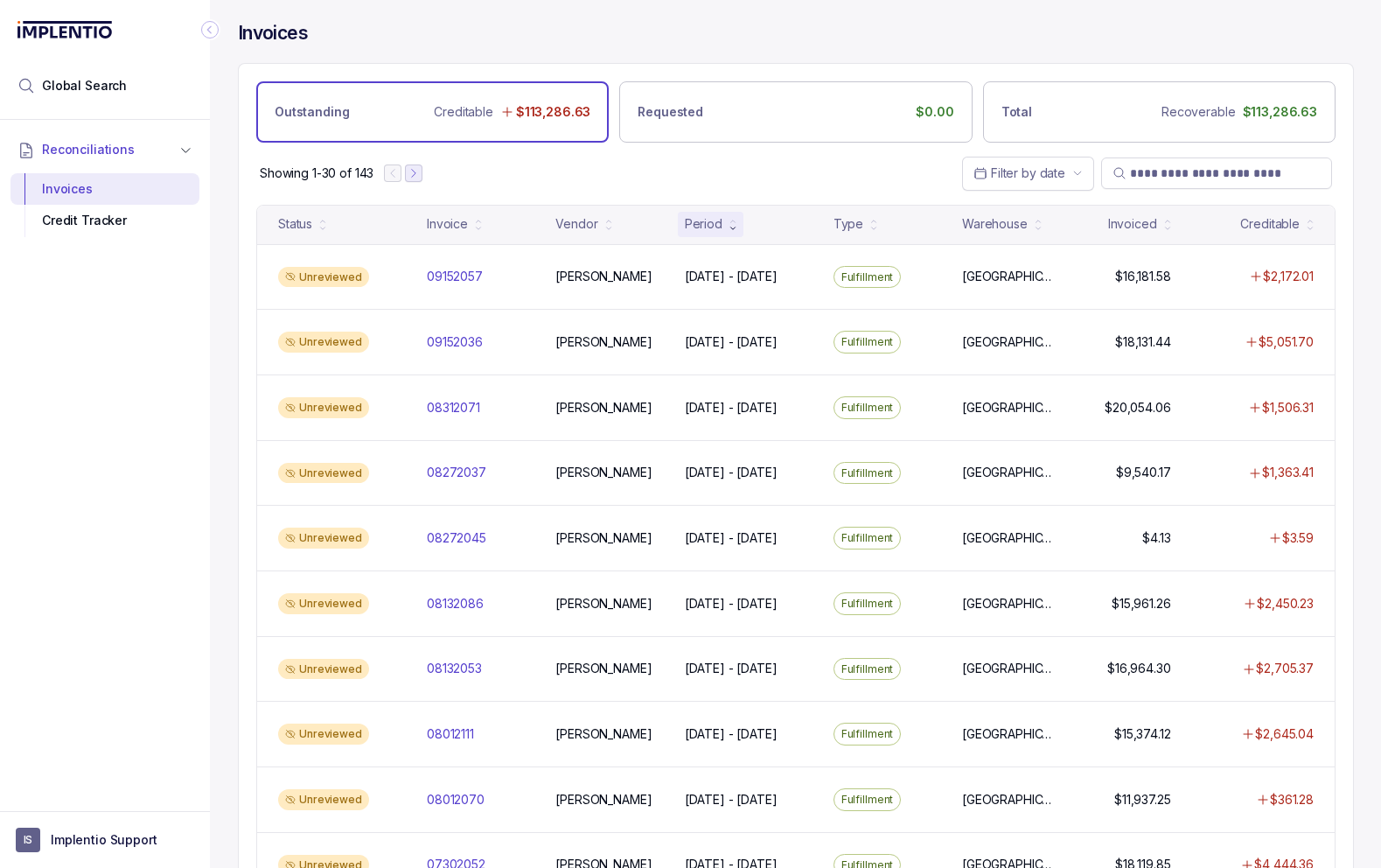
scroll to position [1, 0]
click at [423, 175] on button "Next Page" at bounding box center [413, 172] width 18 height 18
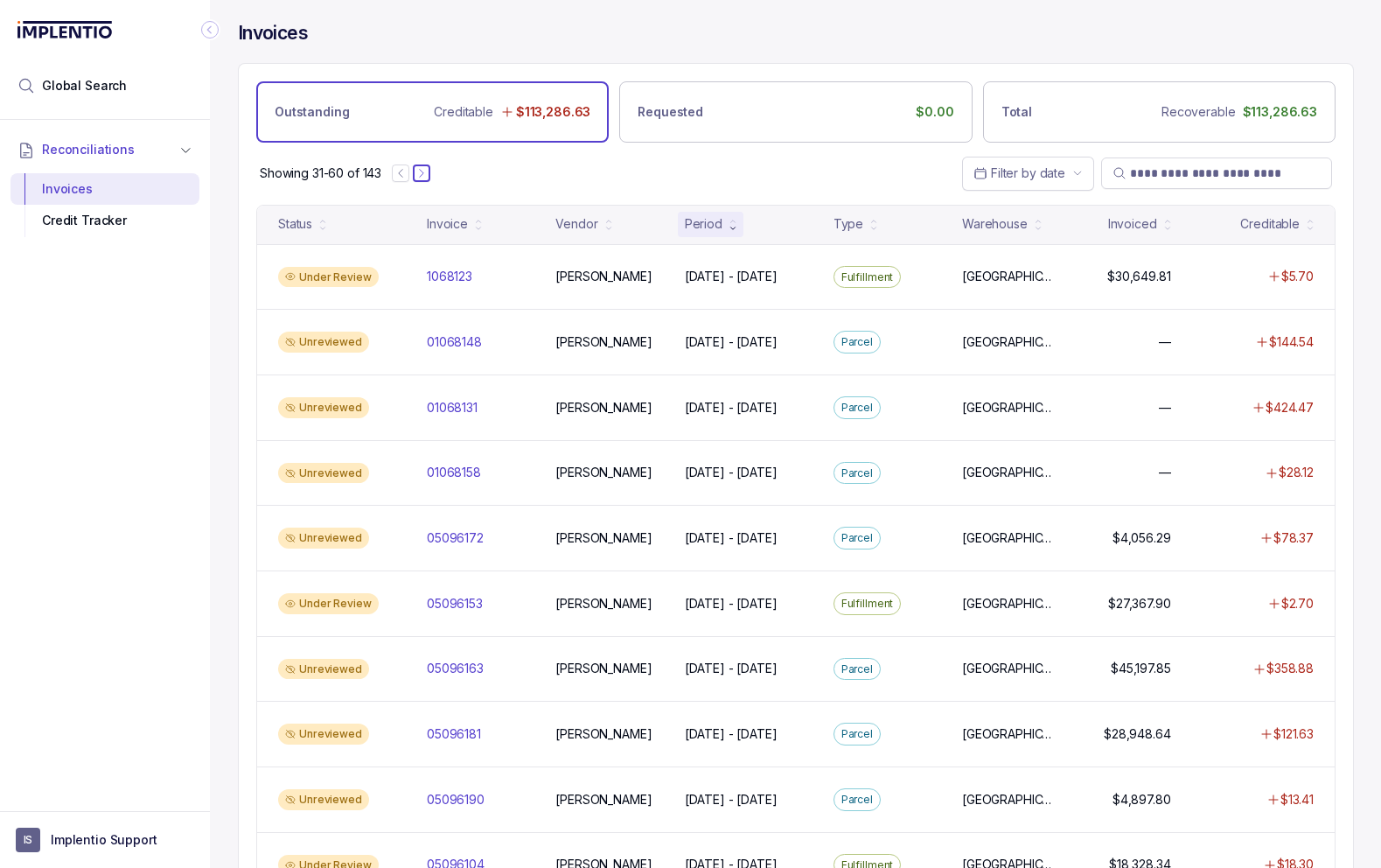
scroll to position [0, 0]
click at [428, 170] on icon "Next Page" at bounding box center [421, 172] width 12 height 12
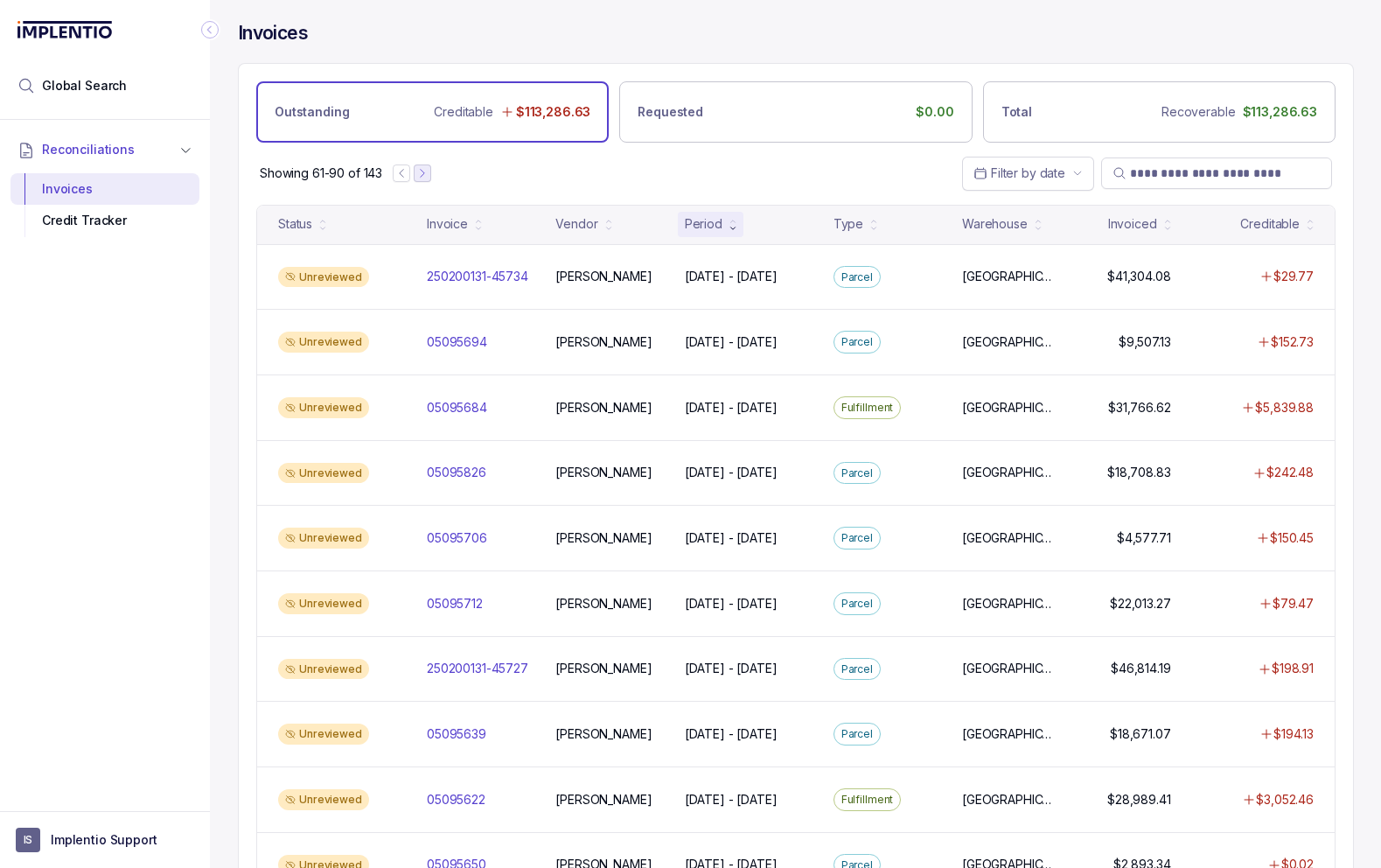
click at [424, 170] on icon "Next Page" at bounding box center [422, 172] width 12 height 12
click at [432, 172] on icon "Next Page" at bounding box center [426, 172] width 12 height 12
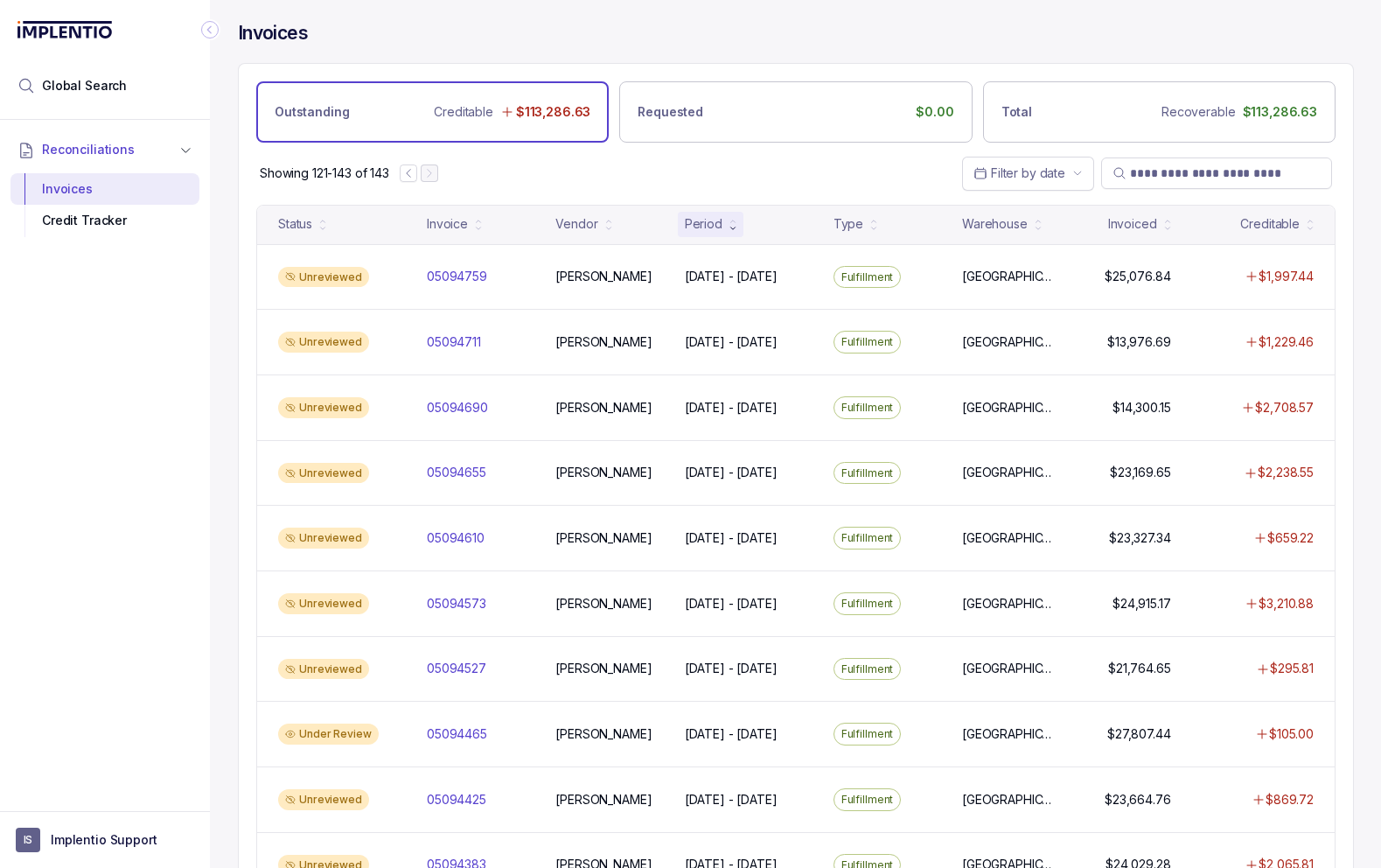
click at [210, 35] on icon "Collapse Icon" at bounding box center [210, 29] width 18 height 18
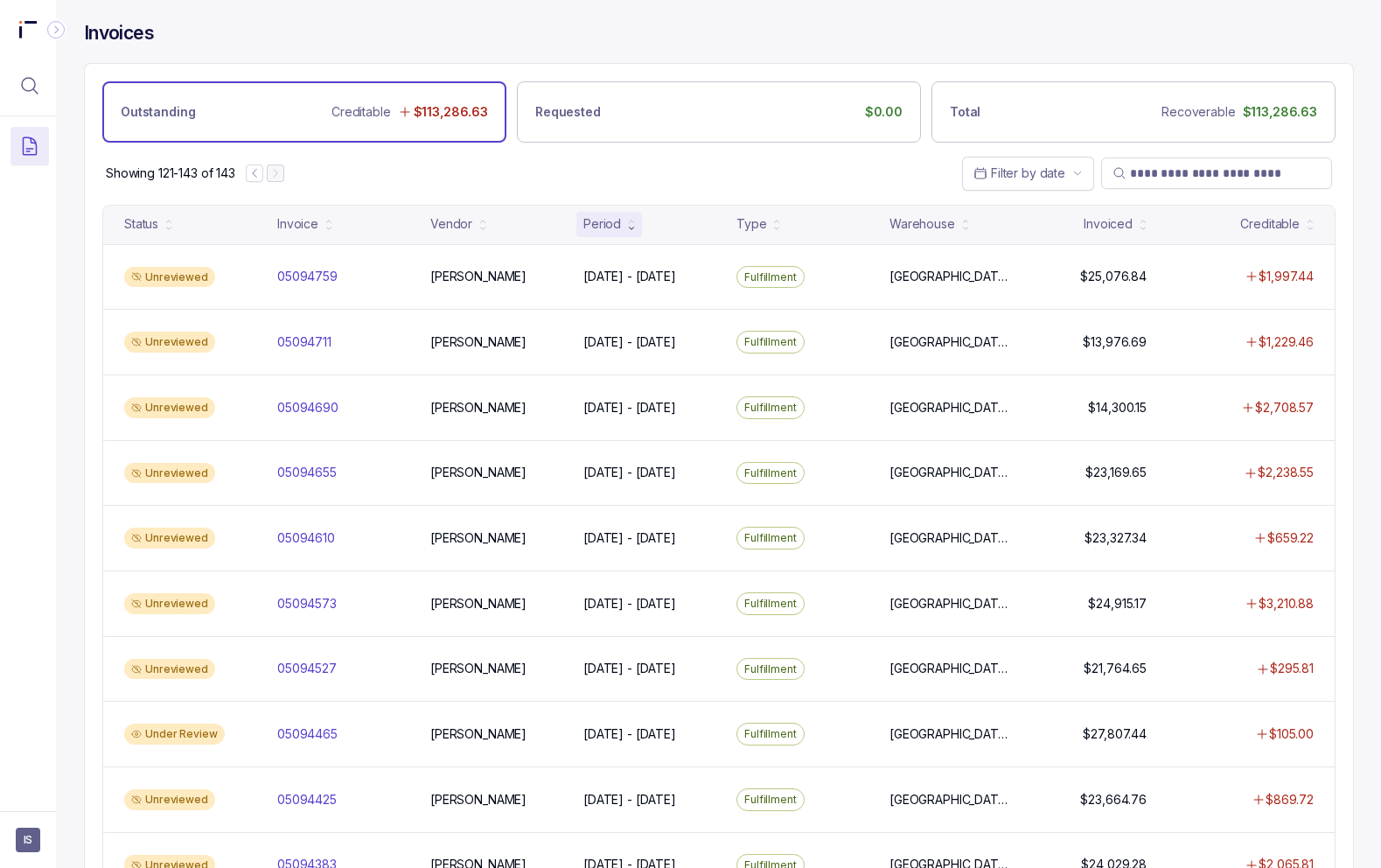
click at [57, 31] on icon "Collapse Icon" at bounding box center [56, 30] width 5 height 7
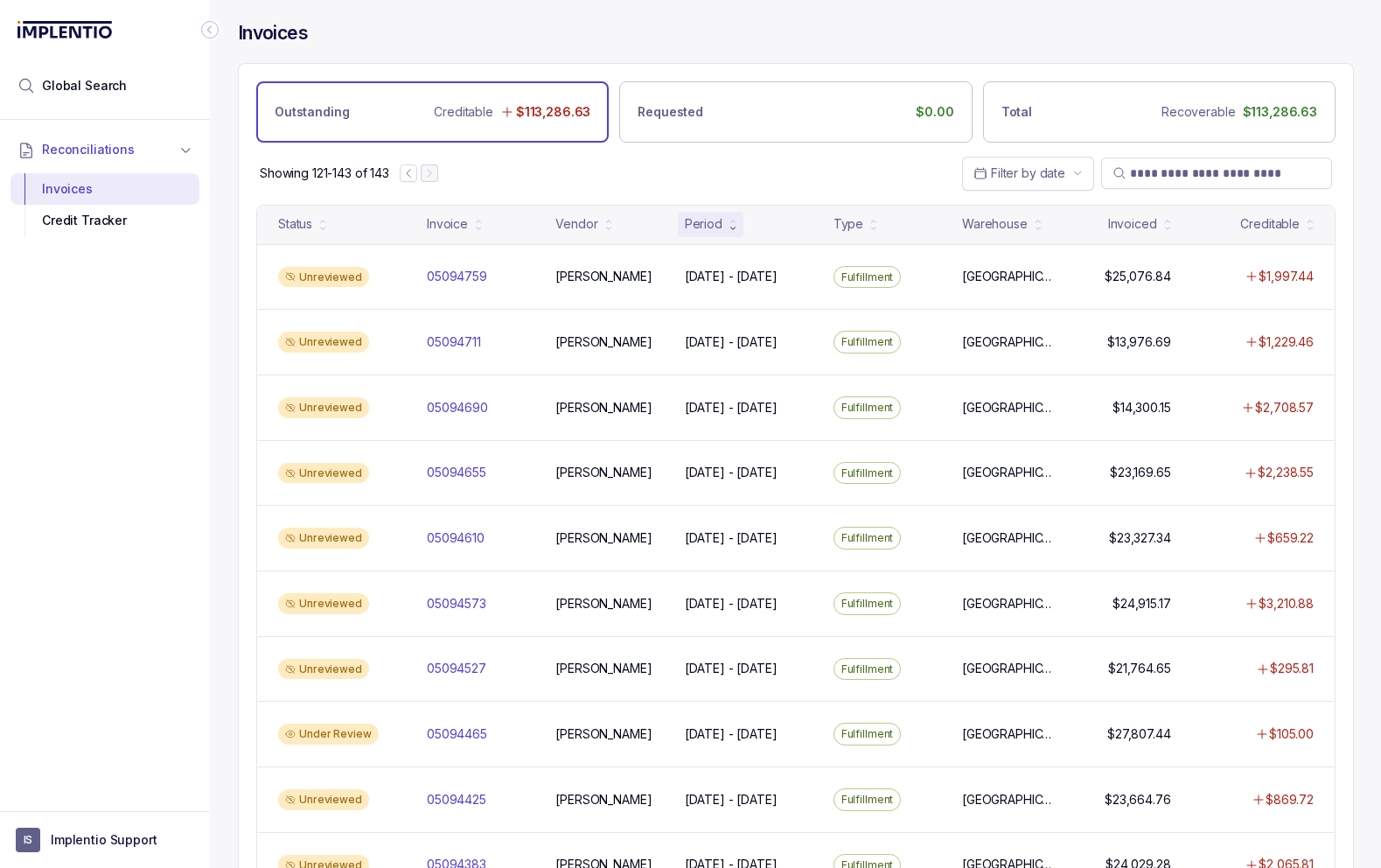
click at [208, 33] on icon "Collapse Icon" at bounding box center [210, 29] width 18 height 18
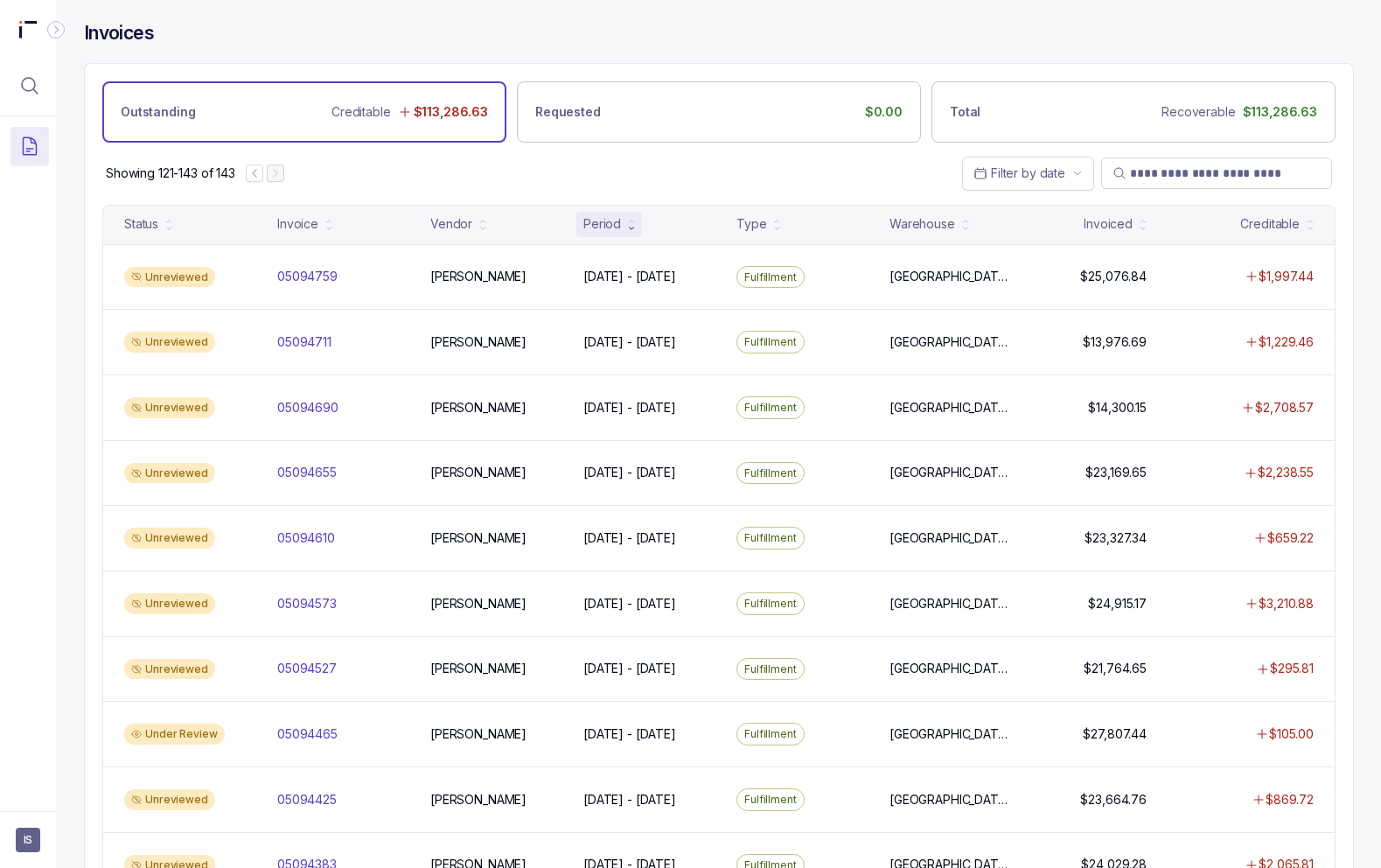
click at [59, 23] on icon "Collapse Icon" at bounding box center [55, 29] width 18 height 18
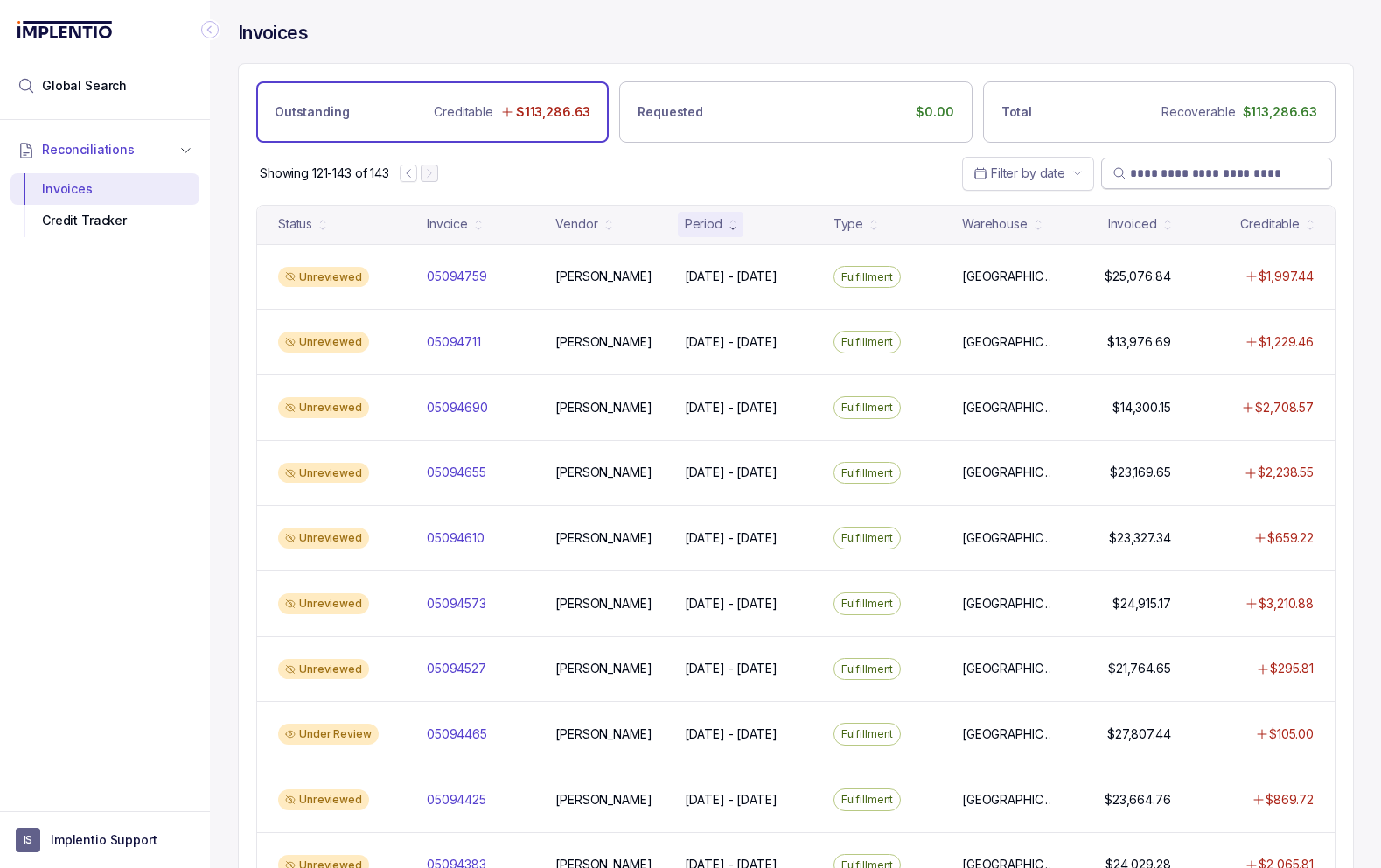
click at [1201, 177] on input "search" at bounding box center [1225, 172] width 190 height 18
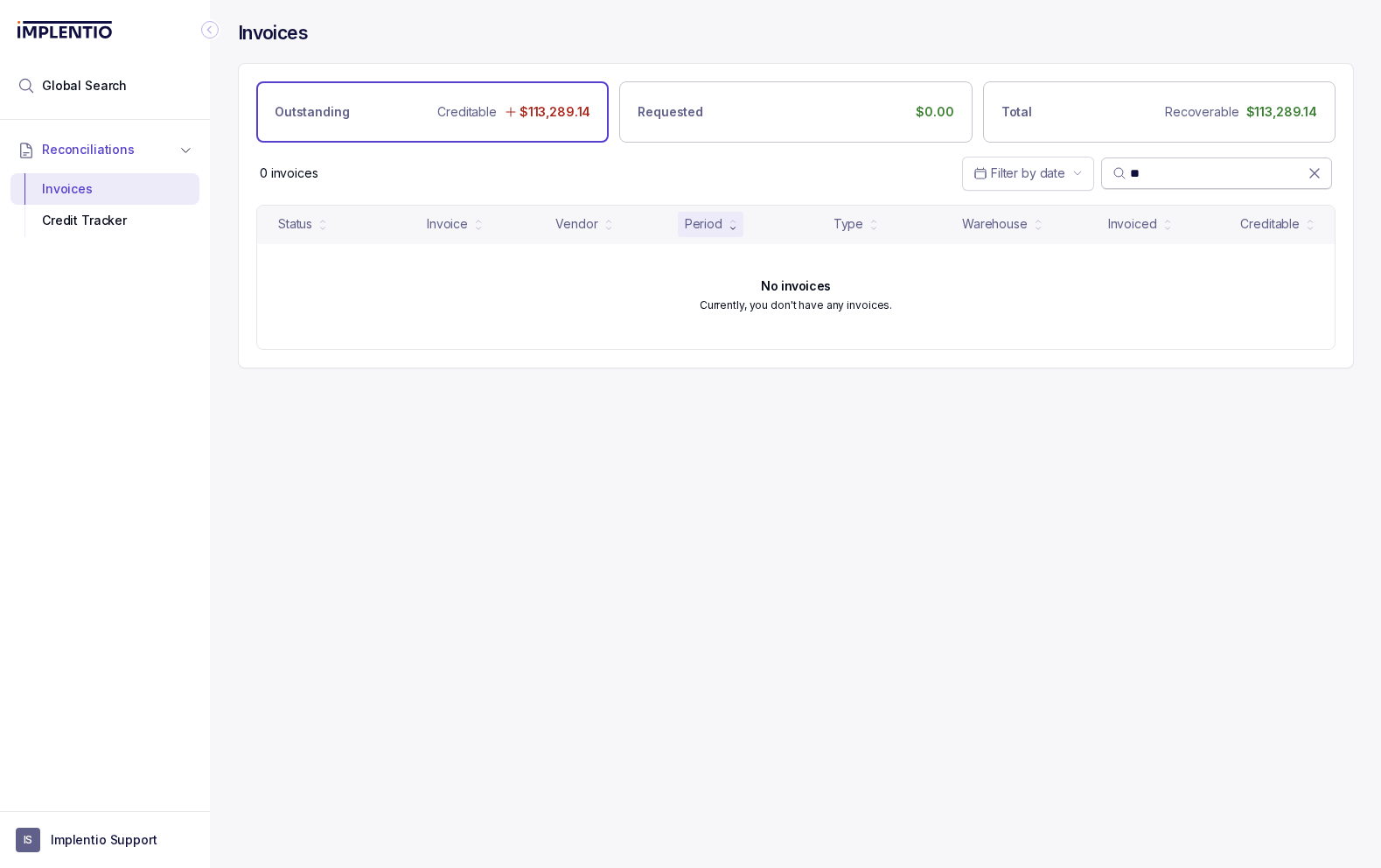
type input "*"
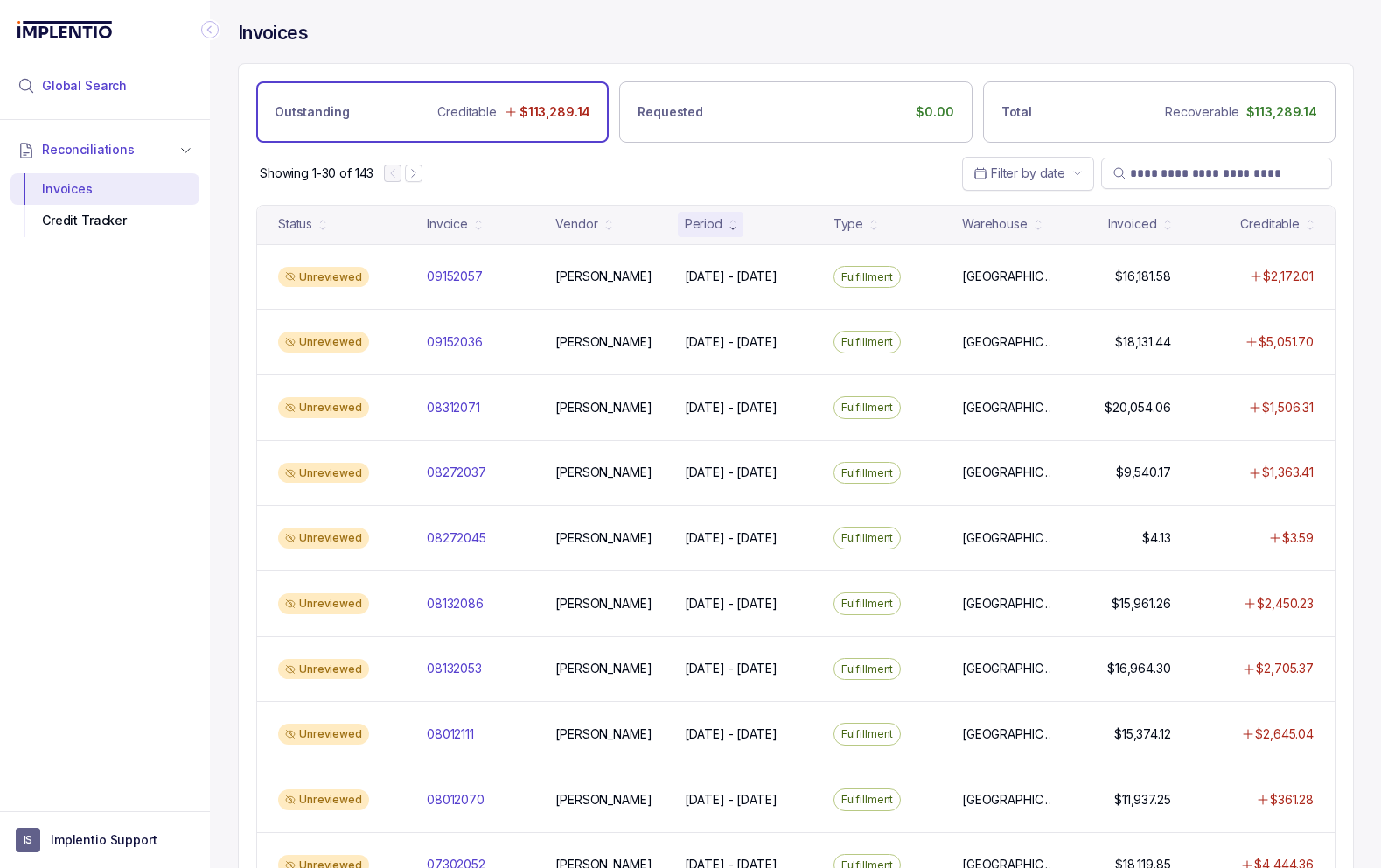
click at [92, 80] on span "Global Search" at bounding box center [84, 85] width 85 height 18
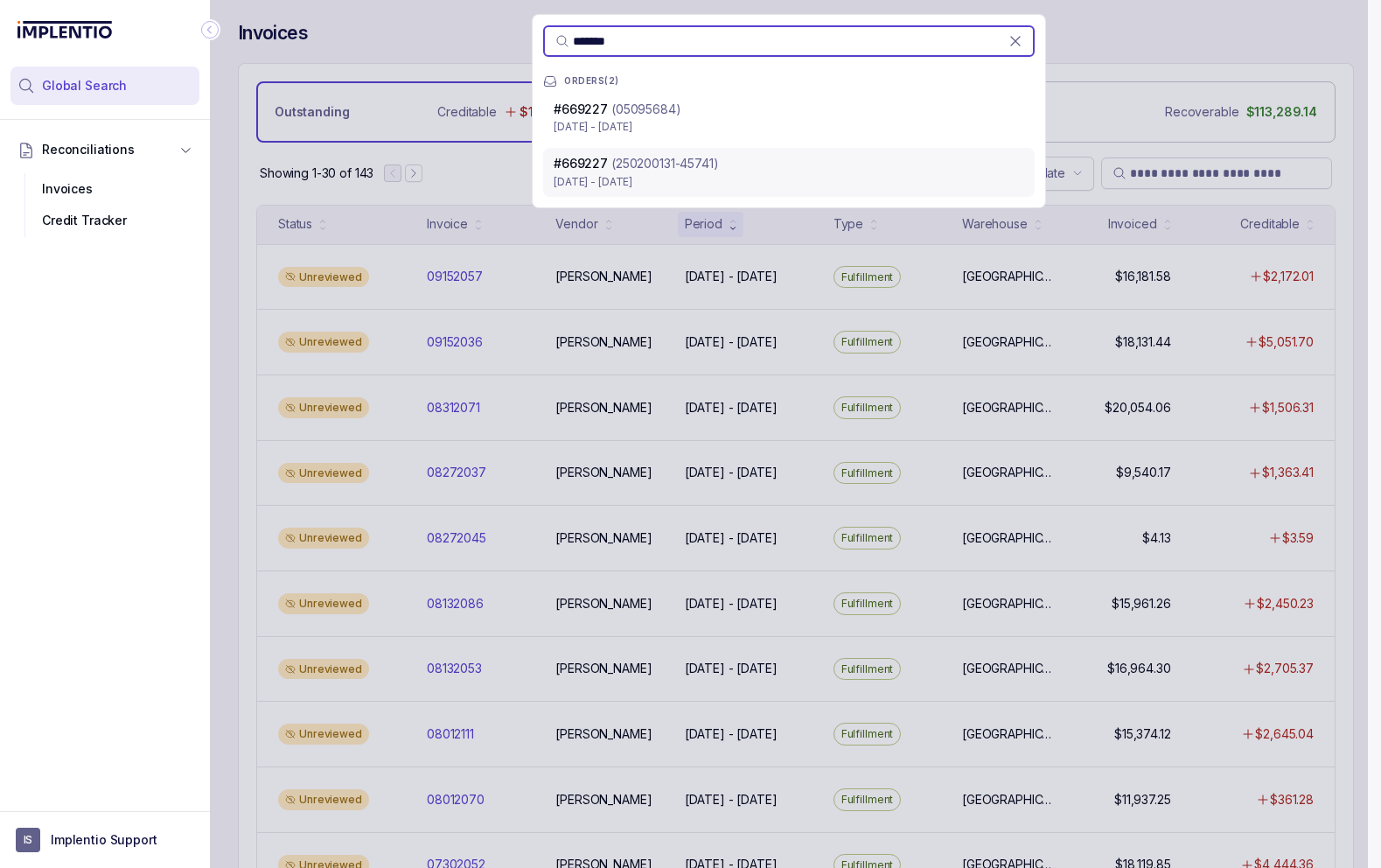
type input "*******"
click at [671, 166] on p "(250200131-45741)" at bounding box center [665, 163] width 108 height 18
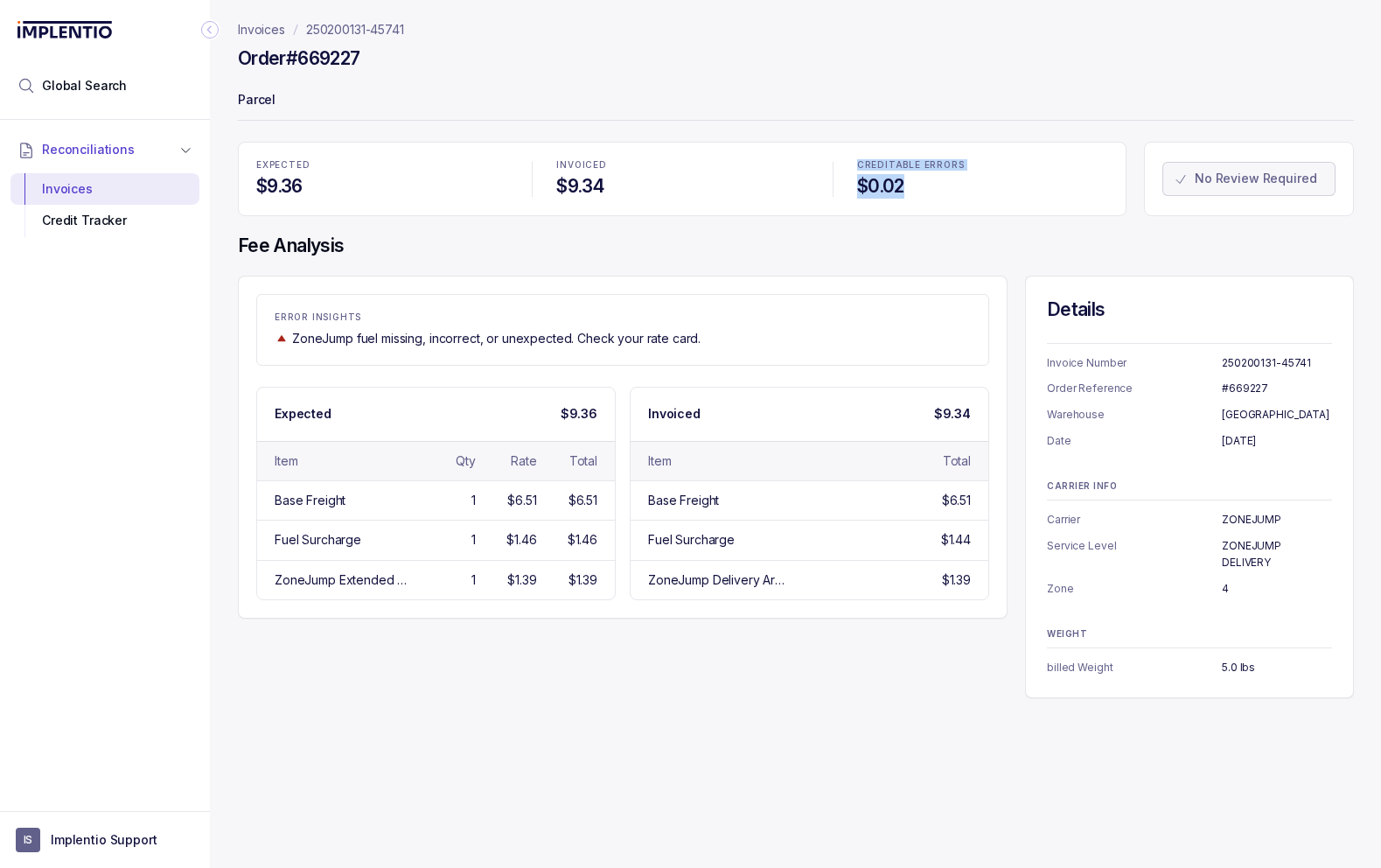
drag, startPoint x: 859, startPoint y: 164, endPoint x: 958, endPoint y: 193, distance: 103.2
click at [958, 193] on div "CREDITABLE ERRORS $0.02" at bounding box center [983, 179] width 272 height 59
click at [955, 196] on h4 "$0.02" at bounding box center [983, 187] width 251 height 24
click at [141, 831] on p "Implentio Support" at bounding box center [104, 840] width 107 height 18
click at [68, 799] on p "Logout" at bounding box center [115, 801] width 145 height 18
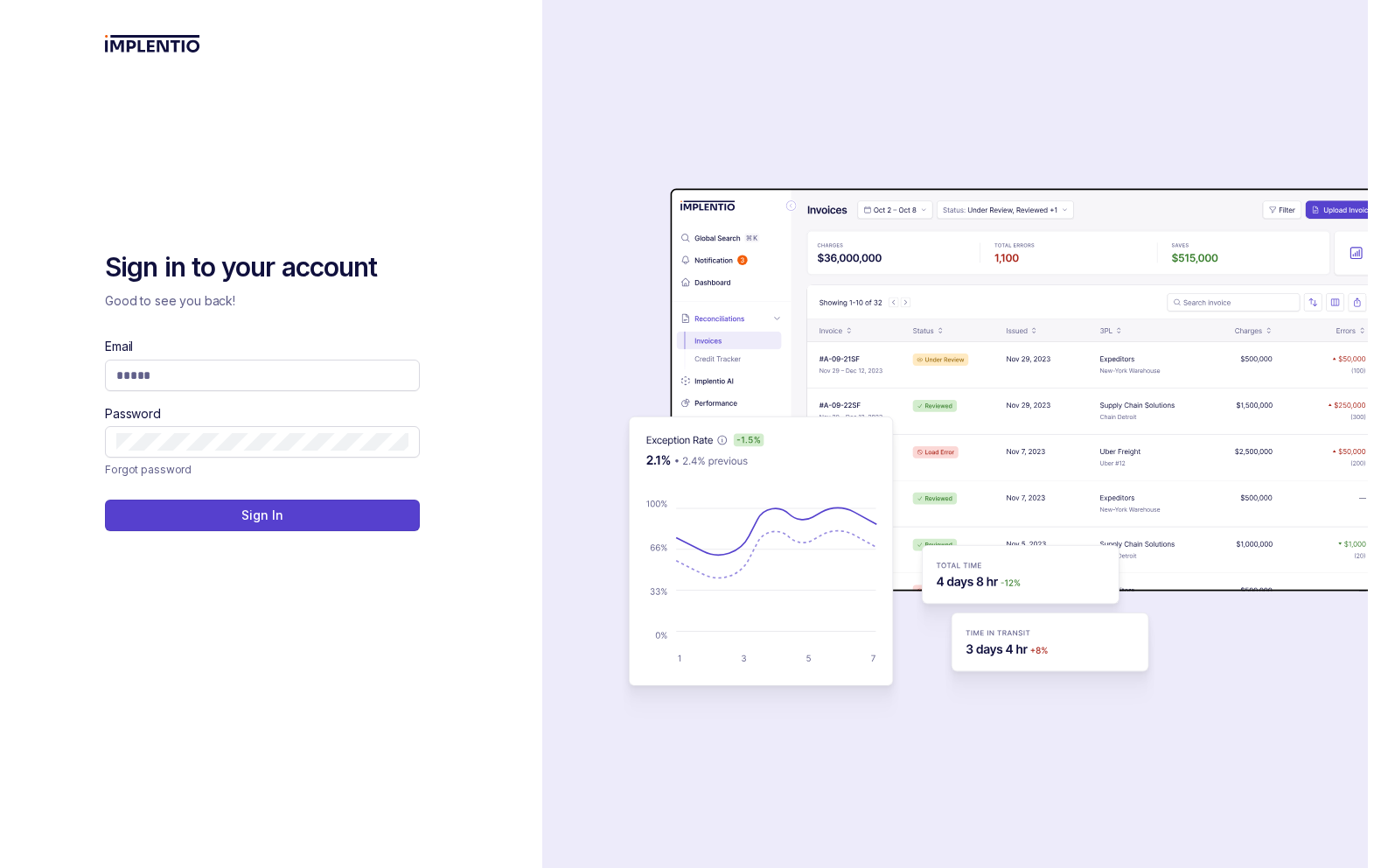
click at [307, 298] on p "Good to see you back!" at bounding box center [263, 301] width 315 height 18
click at [279, 376] on input "Email" at bounding box center [263, 375] width 293 height 18
click at [0, 867] on com-1password-button at bounding box center [0, 868] width 0 height 0
type input "**********"
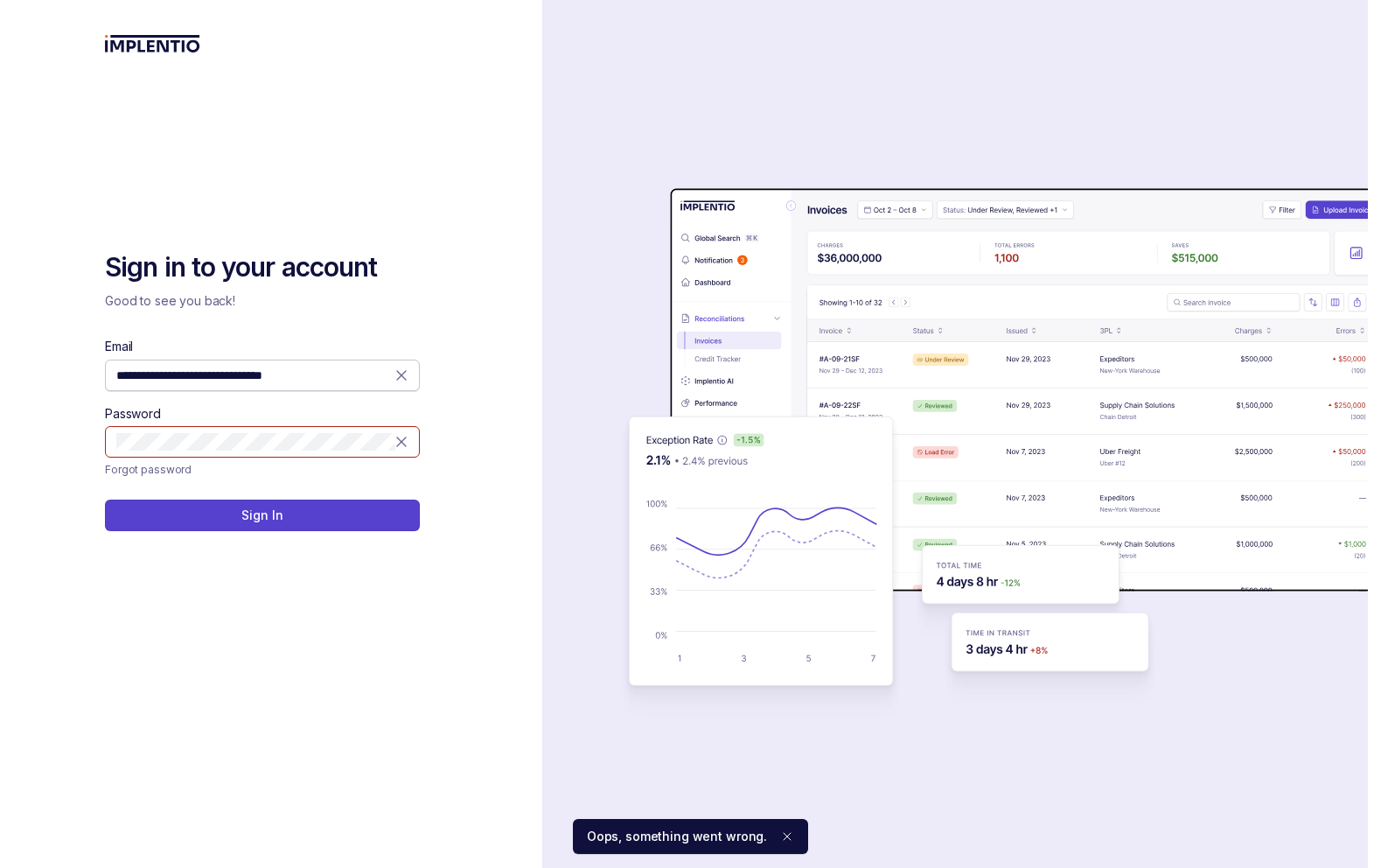
click at [399, 373] on icon at bounding box center [401, 375] width 18 height 18
click at [277, 374] on input "Email" at bounding box center [263, 375] width 293 height 18
click at [0, 867] on com-1password-button at bounding box center [0, 868] width 0 height 0
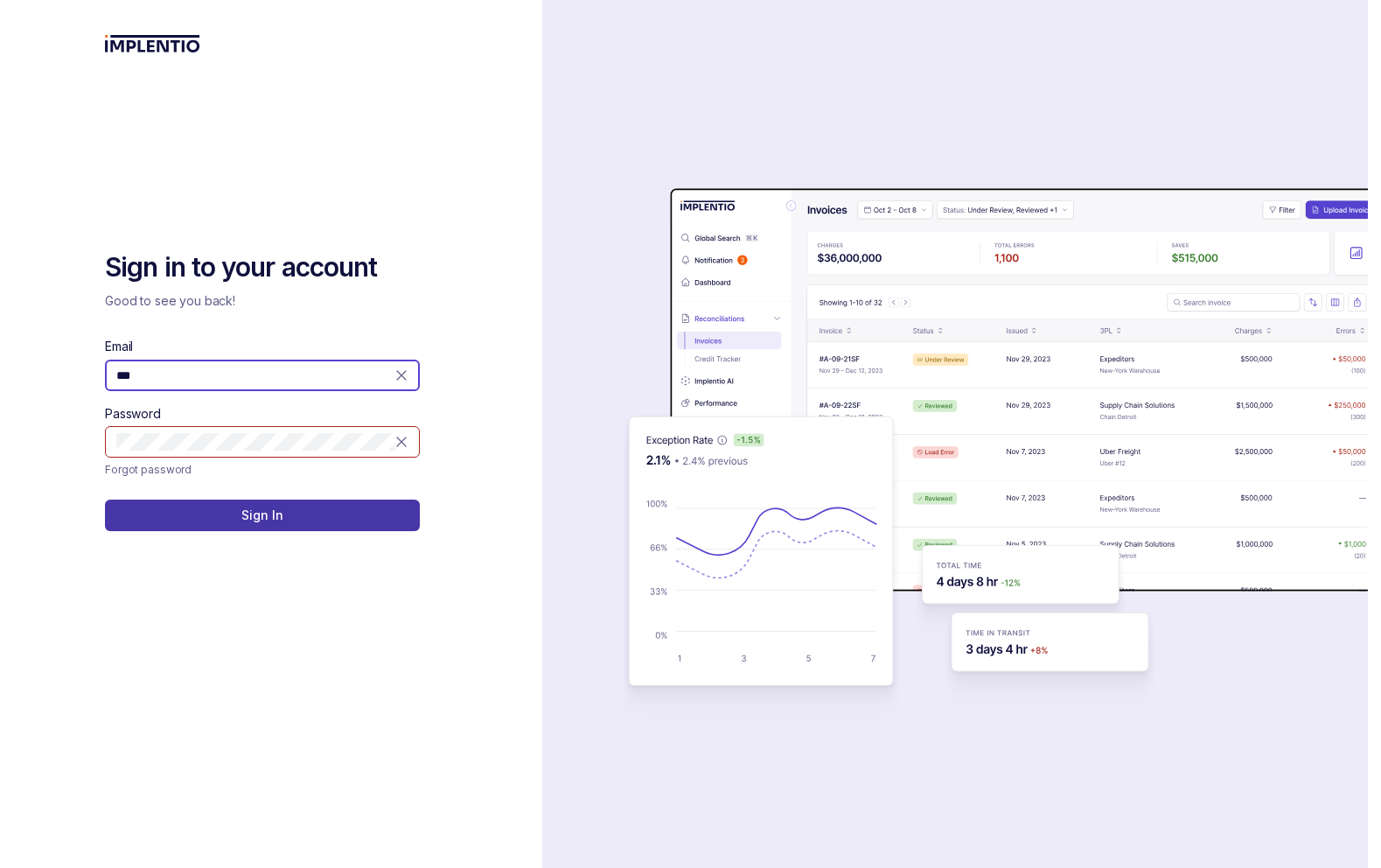
type input "**********"
